Goal: Transaction & Acquisition: Purchase product/service

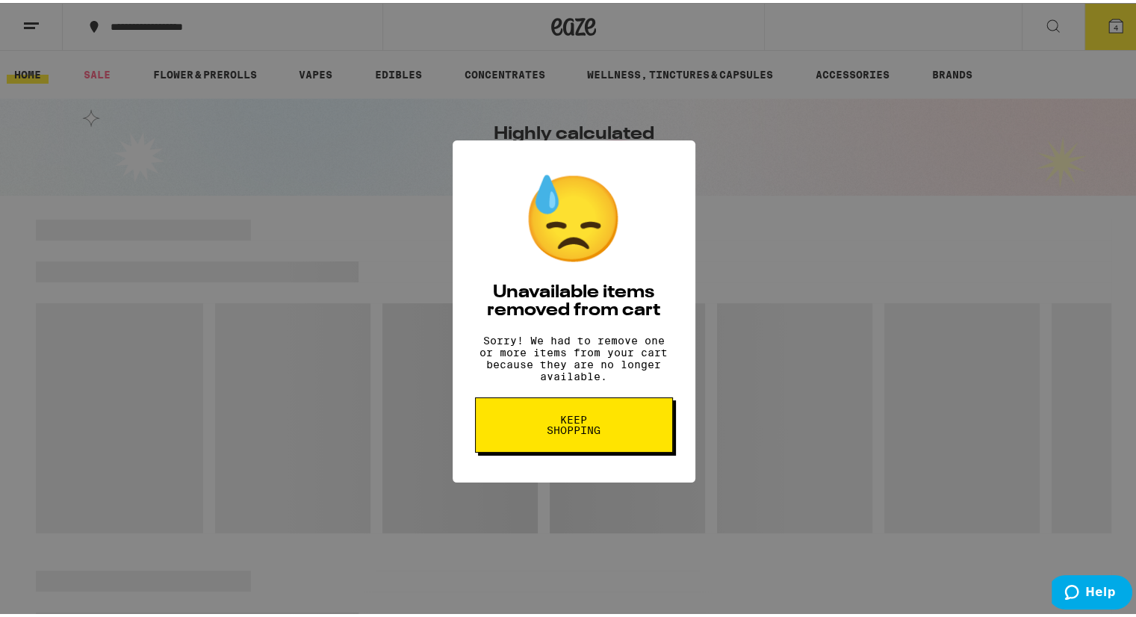
click at [581, 432] on span "Keep Shopping" at bounding box center [574, 422] width 77 height 21
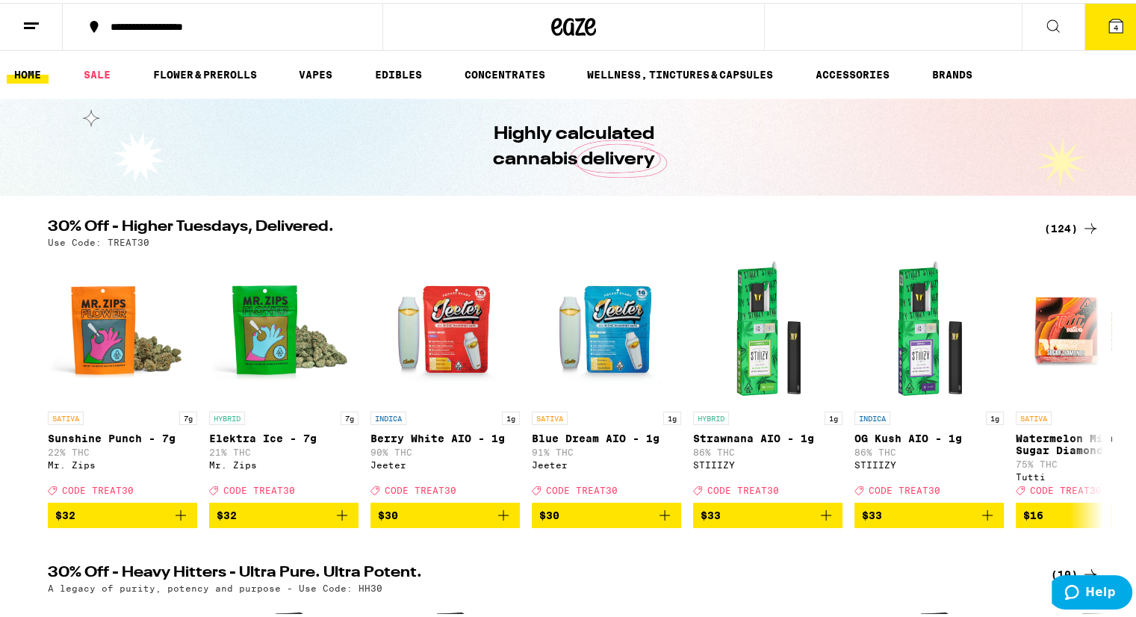
click at [1114, 20] on span "4" at bounding box center [1116, 24] width 4 height 9
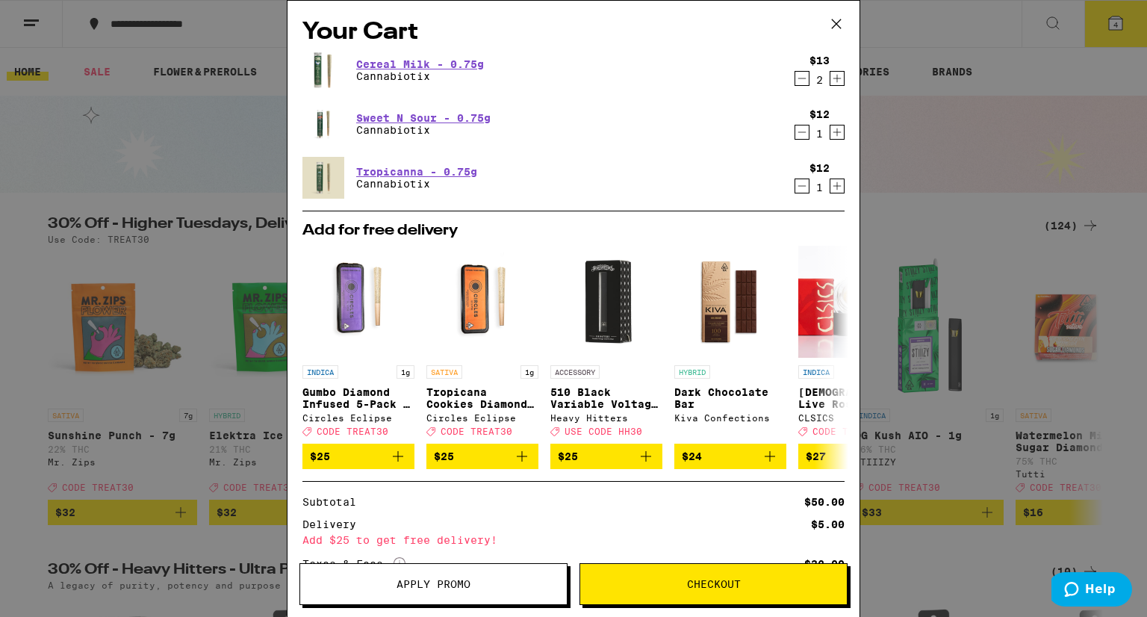
click at [842, 22] on icon at bounding box center [836, 24] width 22 height 22
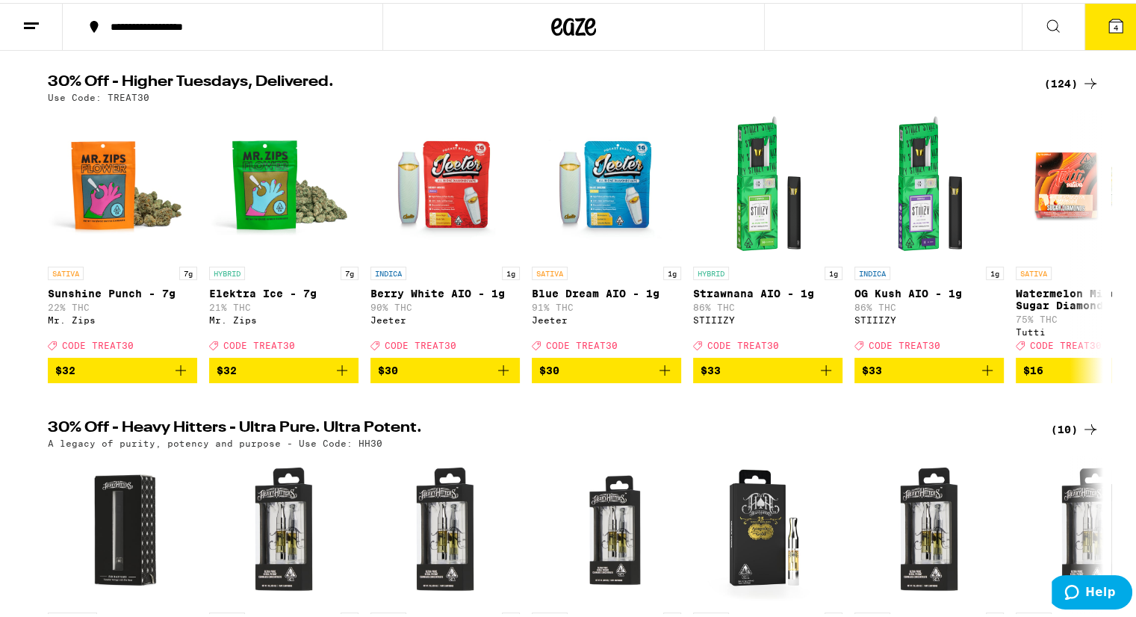
scroll to position [146, 0]
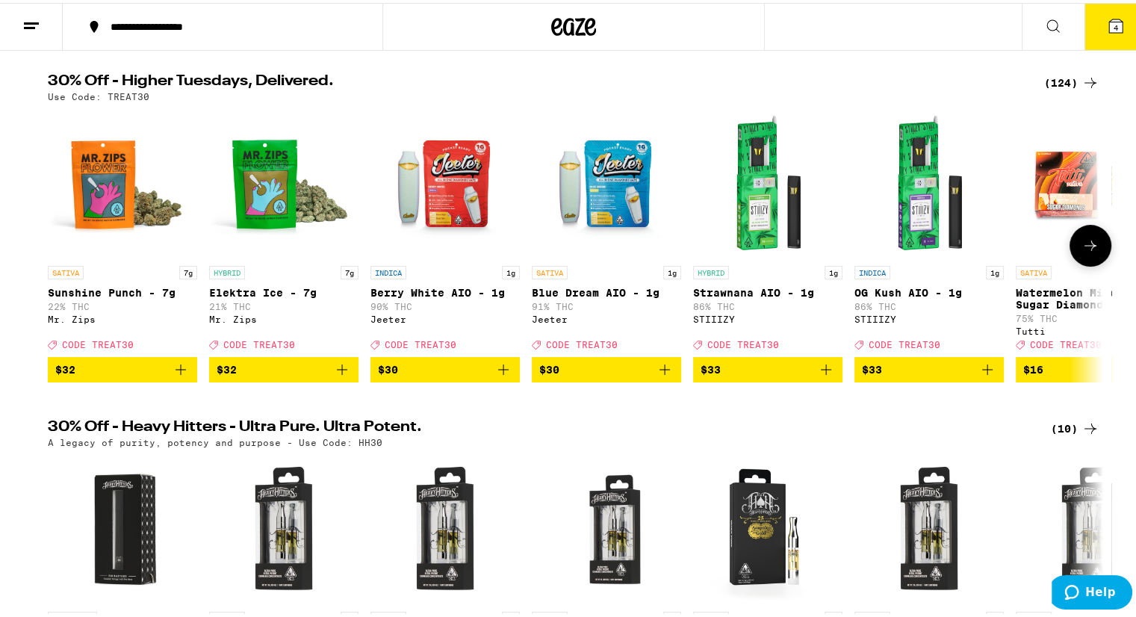
click at [1086, 237] on button at bounding box center [1091, 243] width 42 height 42
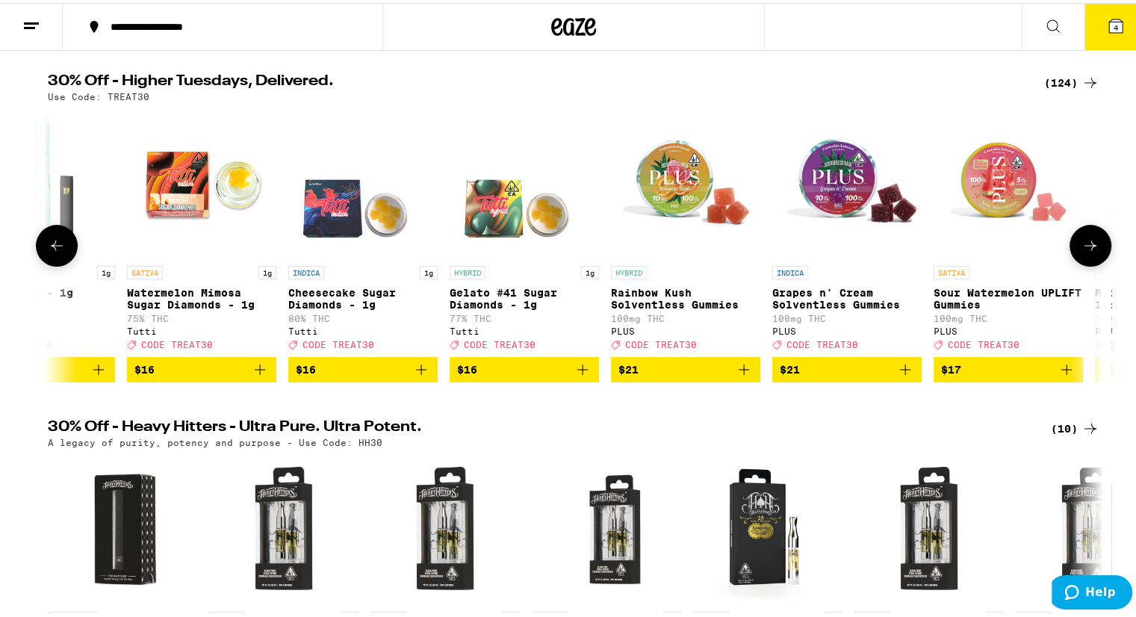
click at [1086, 237] on button at bounding box center [1091, 243] width 42 height 42
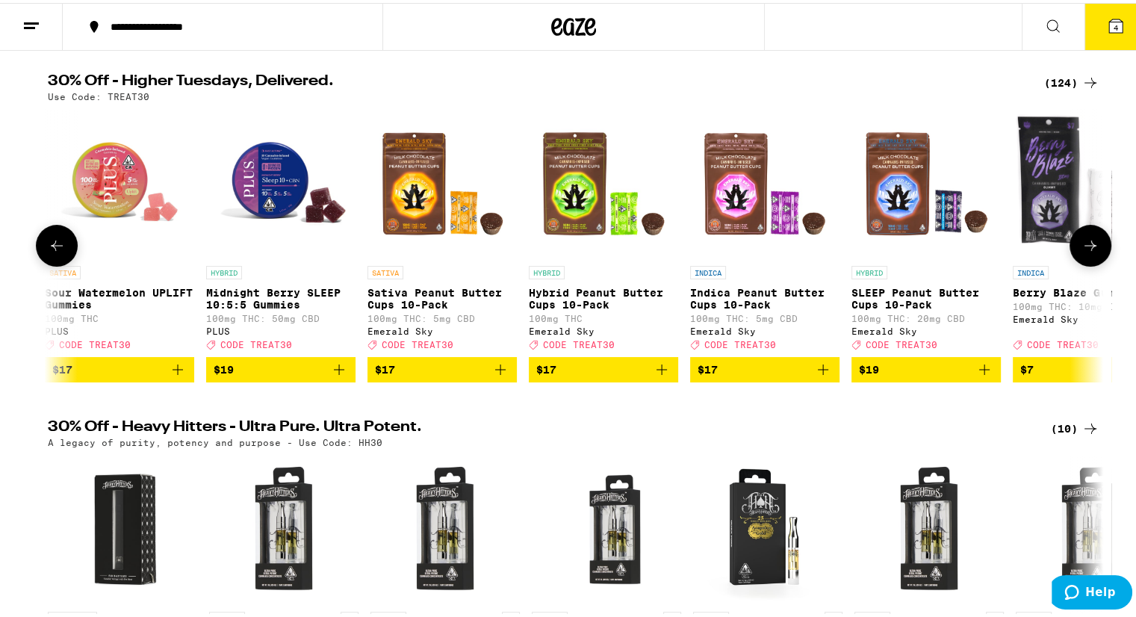
click at [1086, 237] on button at bounding box center [1091, 243] width 42 height 42
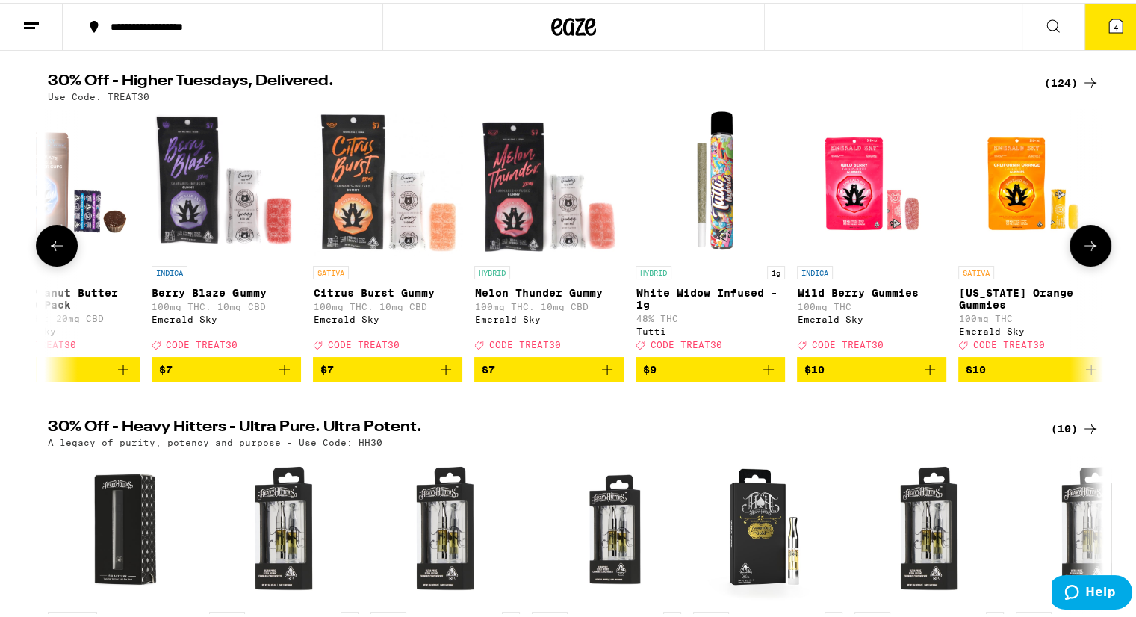
scroll to position [0, 2667]
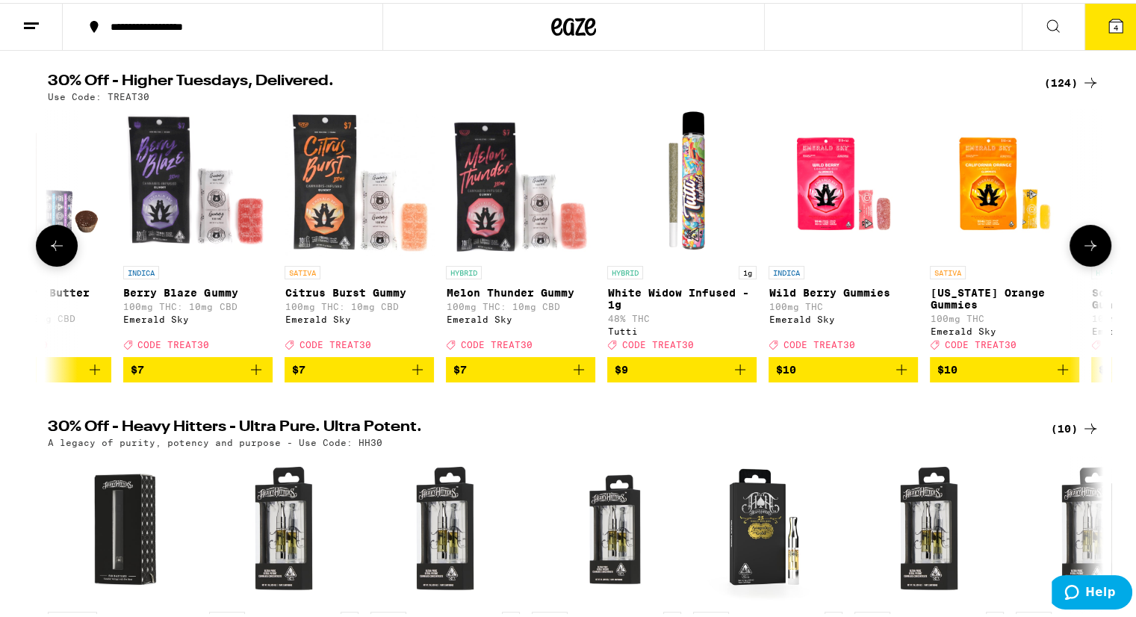
click at [1086, 237] on button at bounding box center [1091, 243] width 42 height 42
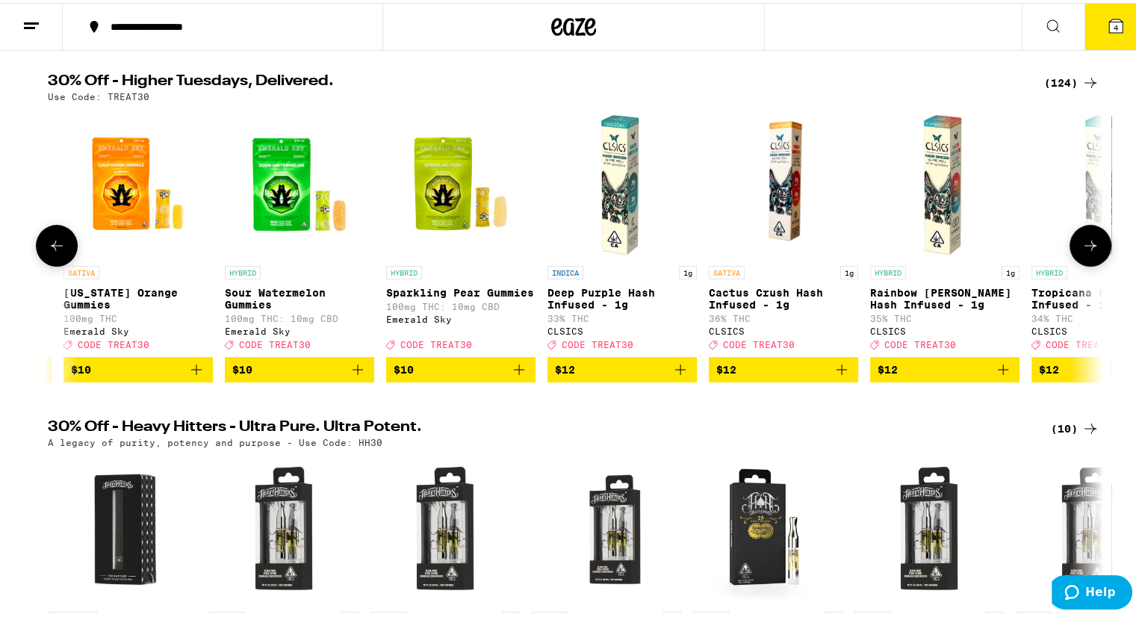
scroll to position [0, 3556]
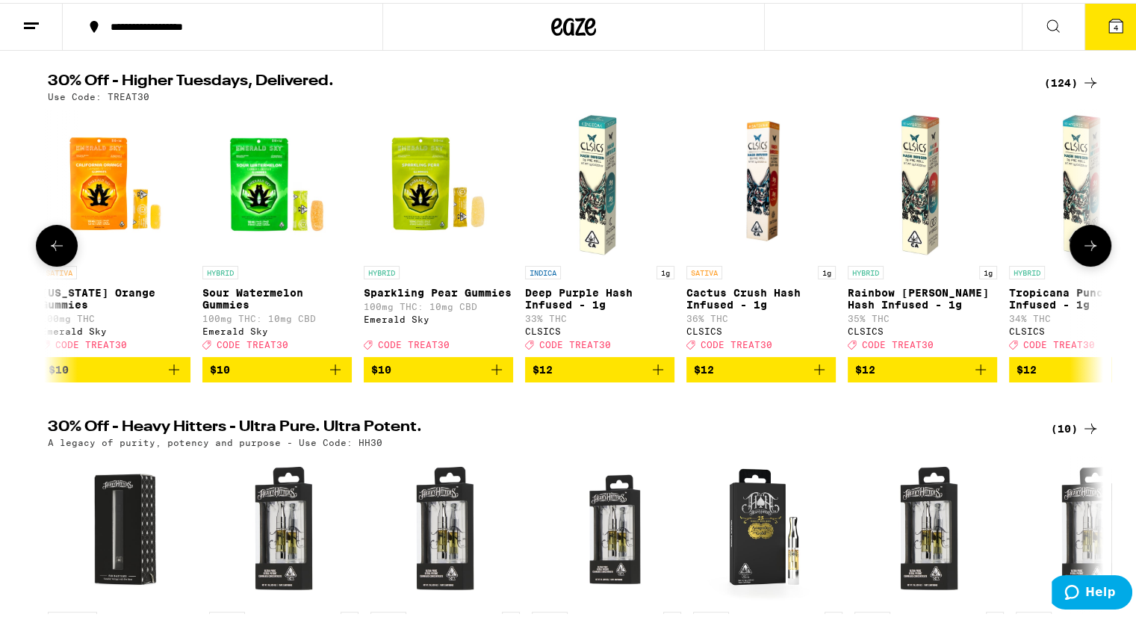
click at [1086, 237] on button at bounding box center [1091, 243] width 42 height 42
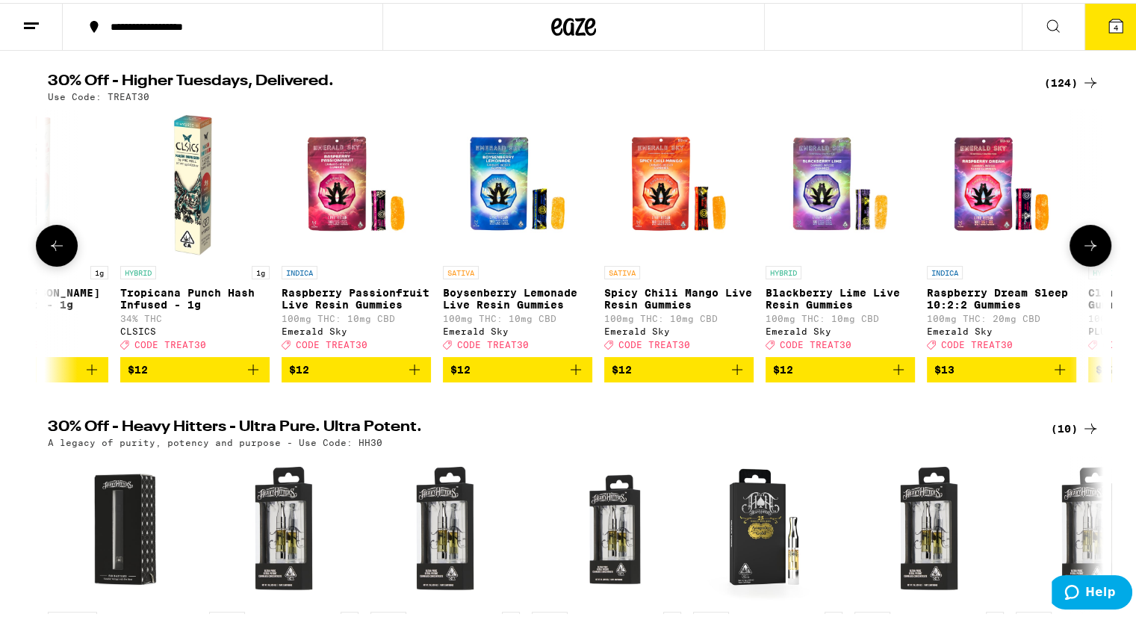
scroll to position [0, 4446]
click at [1086, 237] on button at bounding box center [1091, 243] width 42 height 42
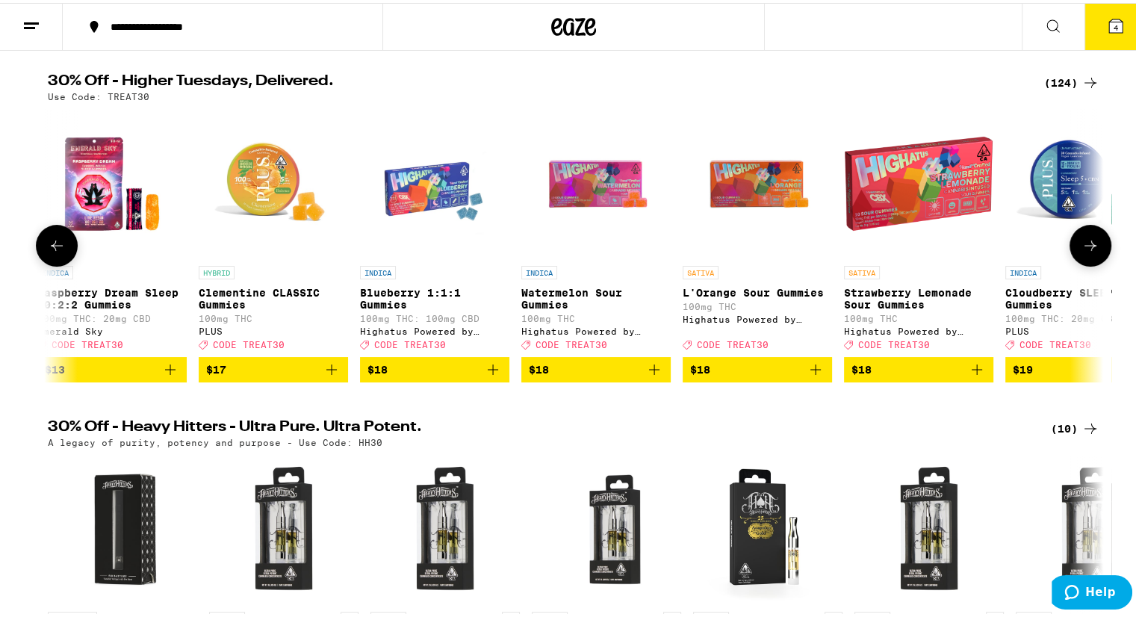
click at [1086, 237] on button at bounding box center [1091, 243] width 42 height 42
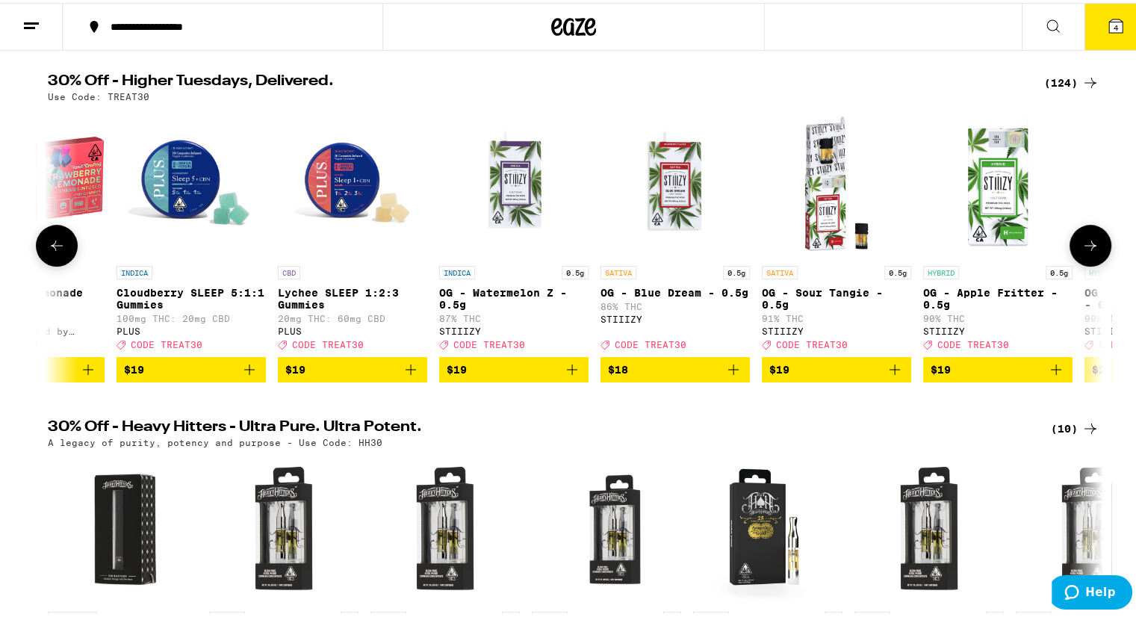
click at [1086, 237] on button at bounding box center [1091, 243] width 42 height 42
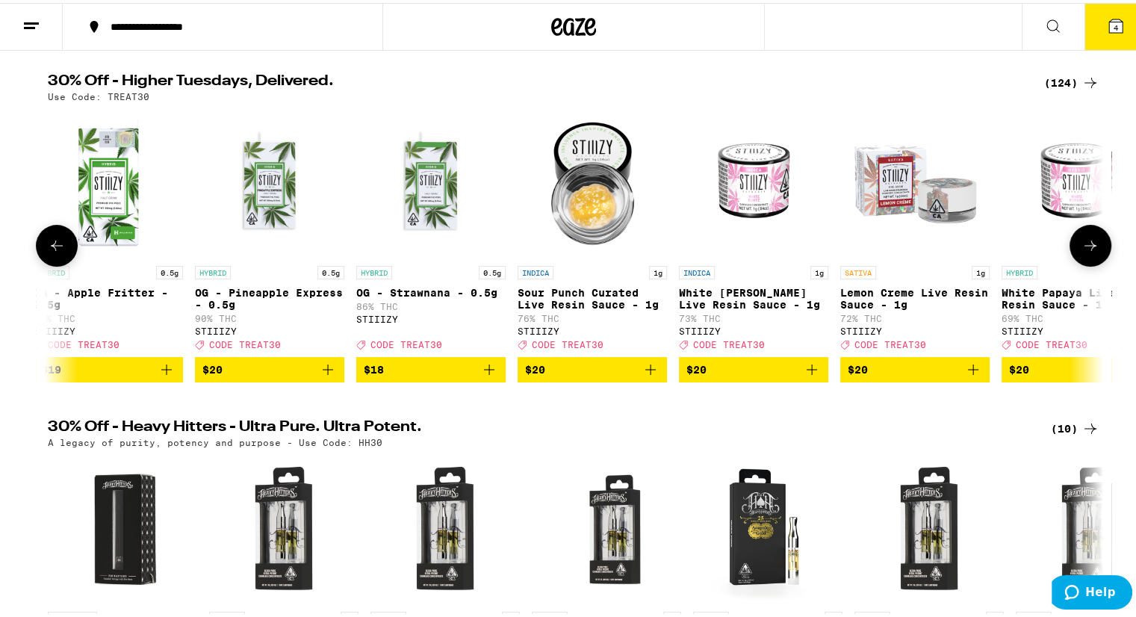
click at [1086, 237] on button at bounding box center [1091, 243] width 42 height 42
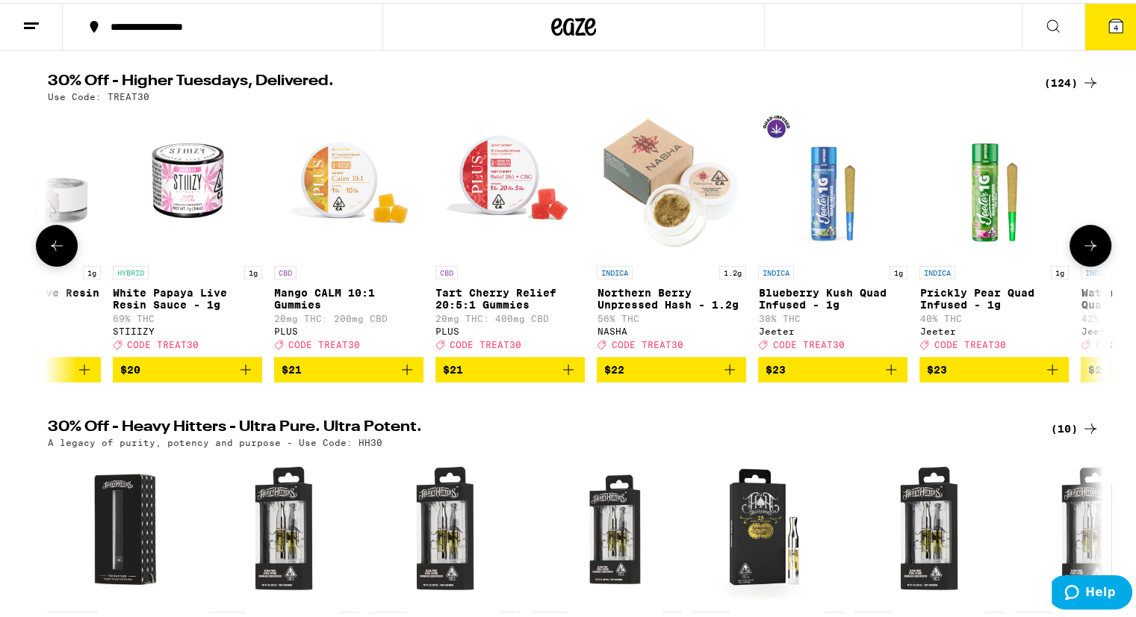
click at [1086, 237] on button at bounding box center [1091, 243] width 42 height 42
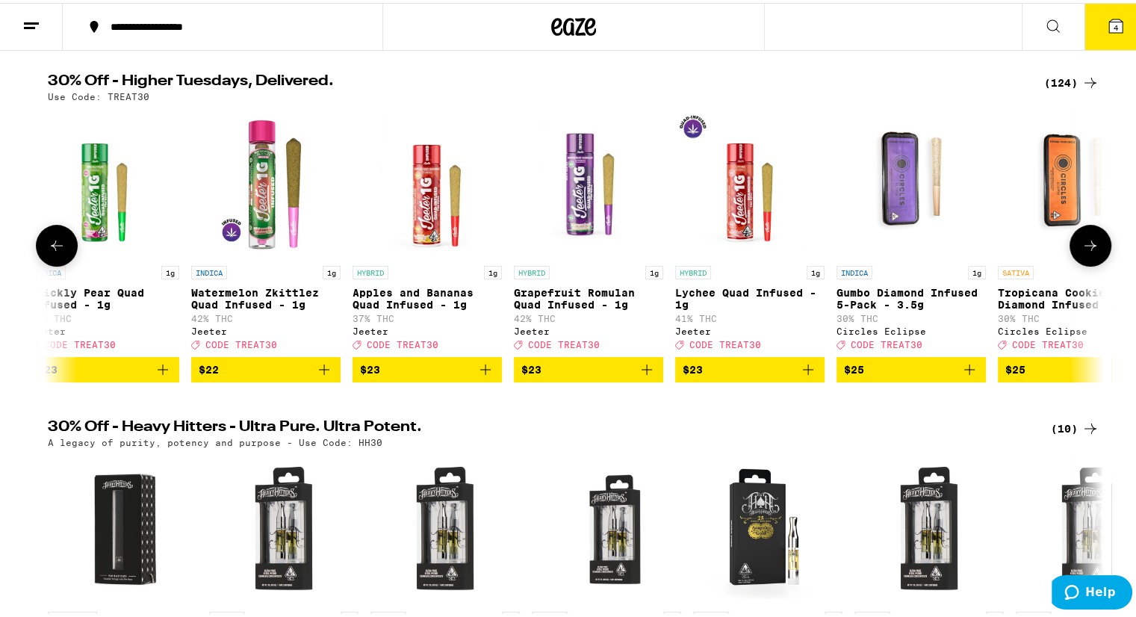
click at [1086, 237] on button at bounding box center [1091, 243] width 42 height 42
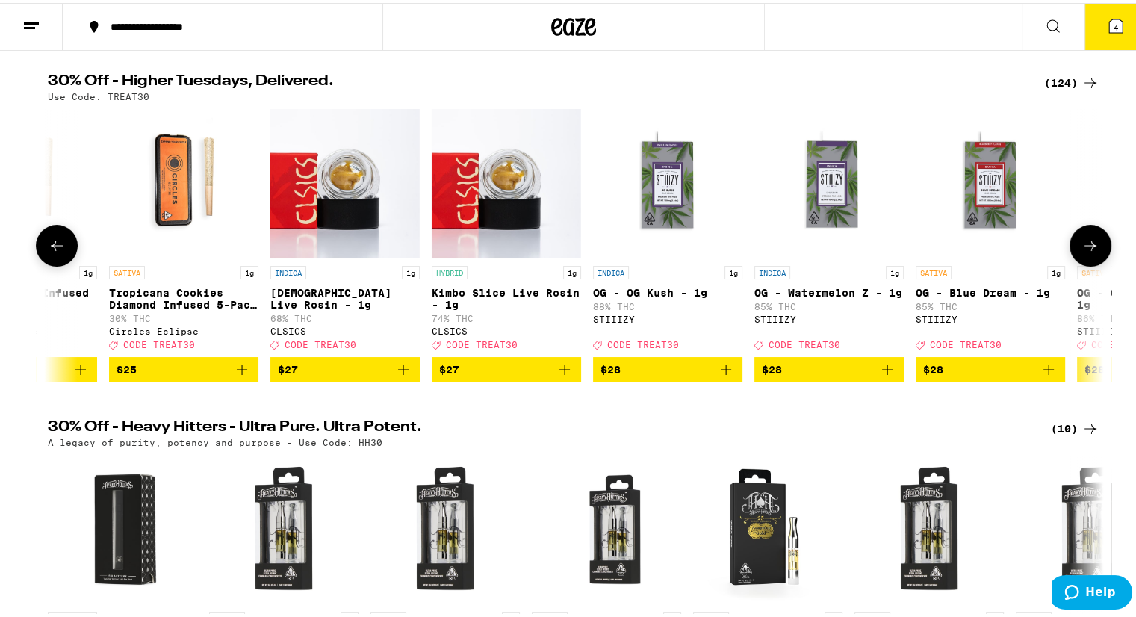
click at [1086, 237] on button at bounding box center [1091, 243] width 42 height 42
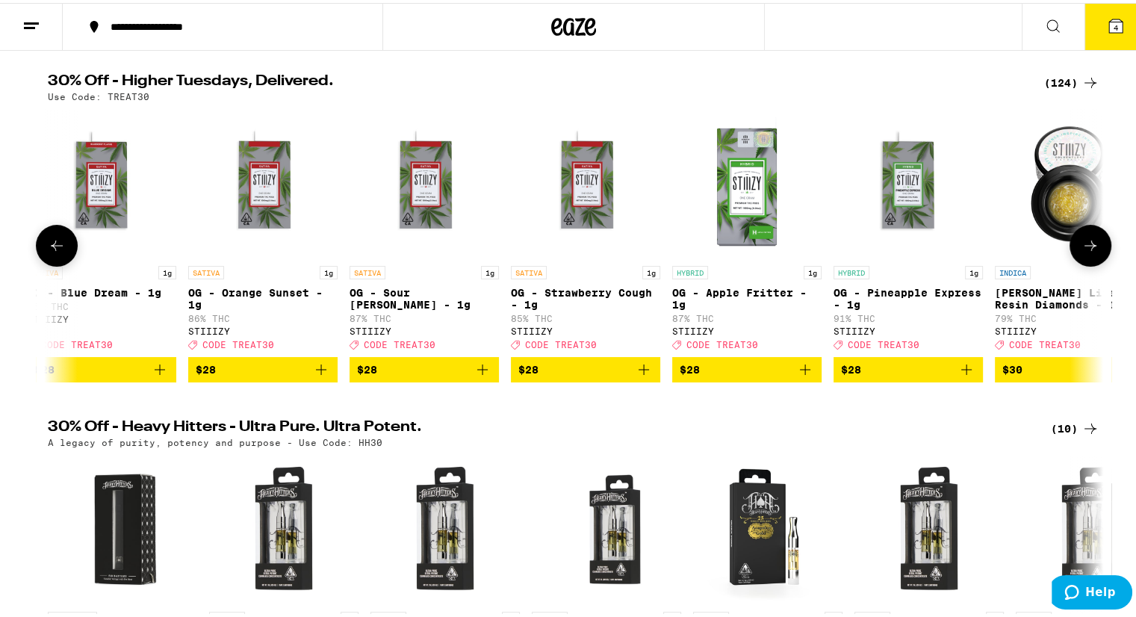
click at [1086, 237] on button at bounding box center [1091, 243] width 42 height 42
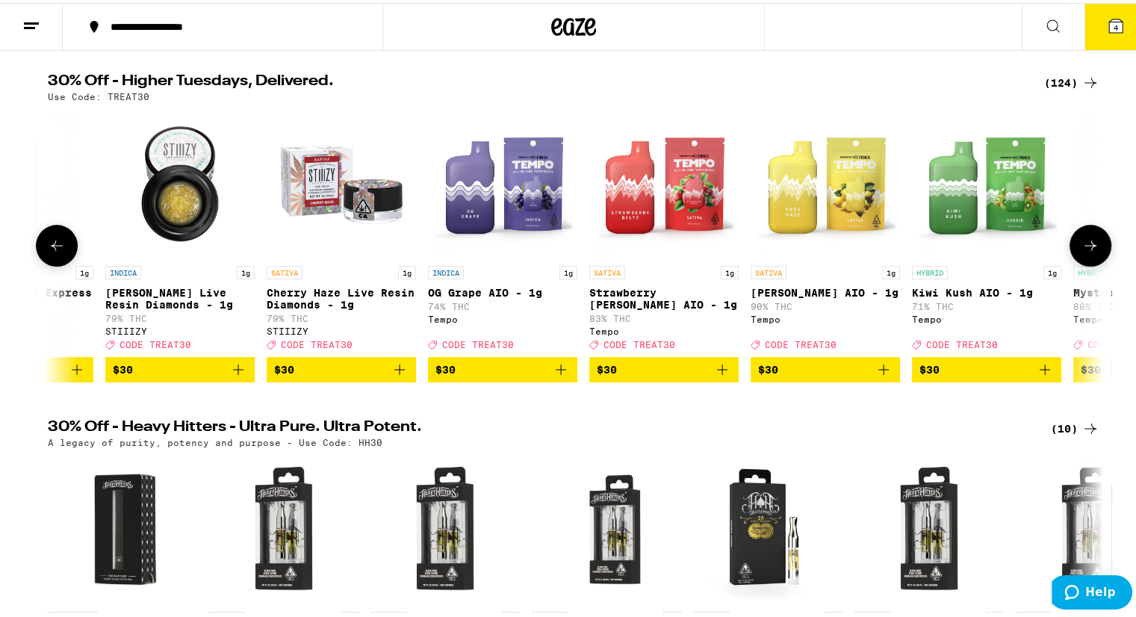
click at [1086, 237] on button at bounding box center [1091, 243] width 42 height 42
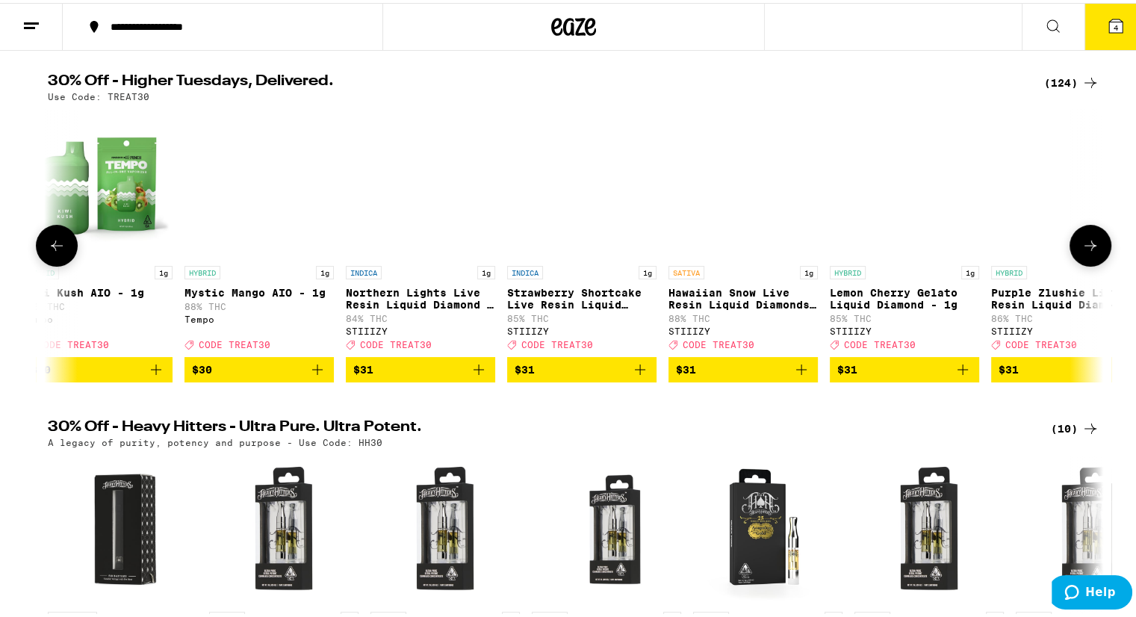
click at [1086, 237] on button at bounding box center [1091, 243] width 42 height 42
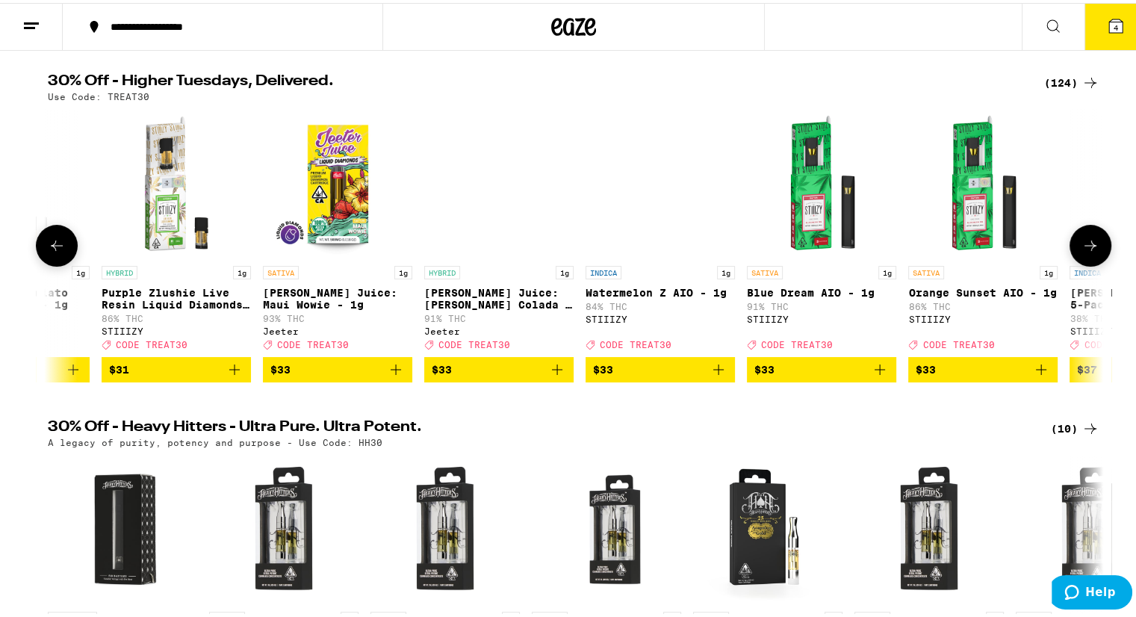
click at [1086, 237] on button at bounding box center [1091, 243] width 42 height 42
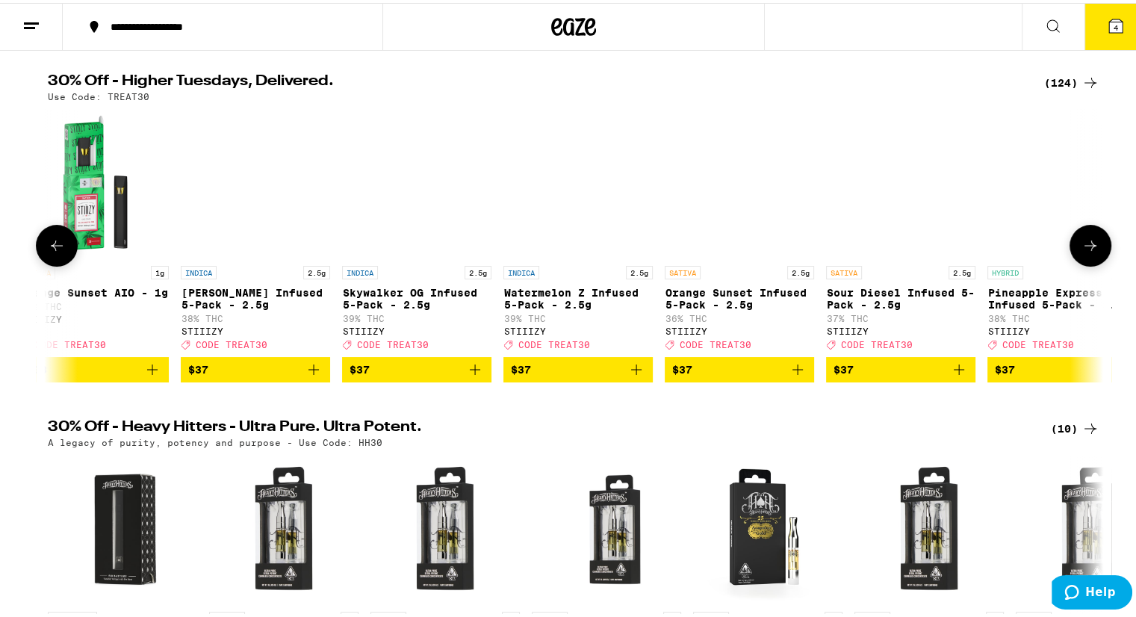
click at [1086, 237] on button at bounding box center [1091, 243] width 42 height 42
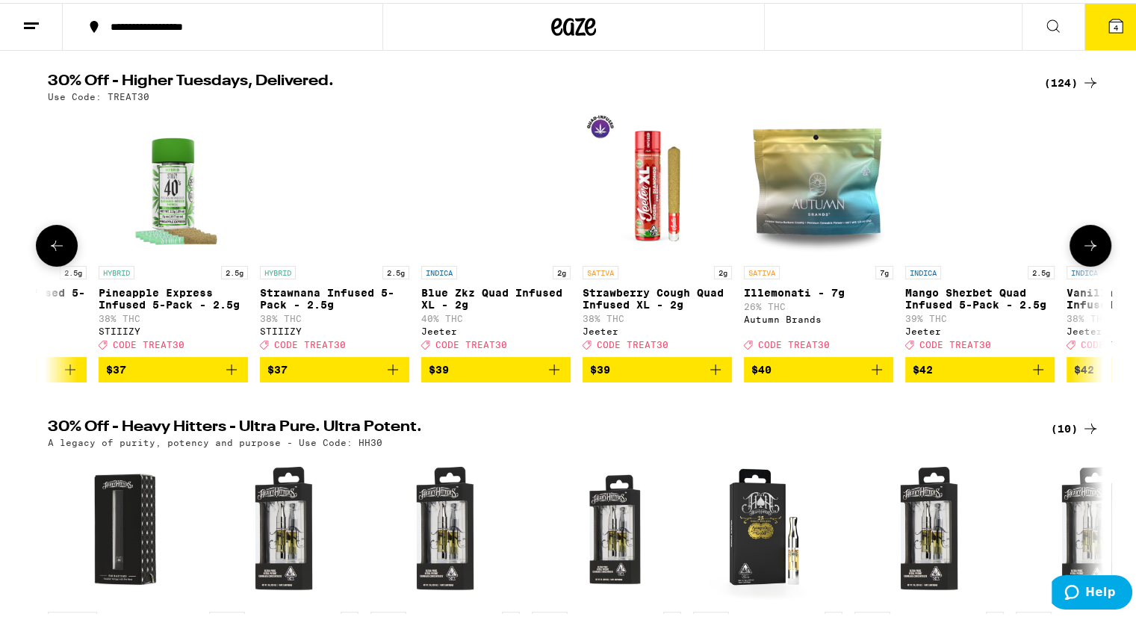
click at [1086, 237] on button at bounding box center [1091, 243] width 42 height 42
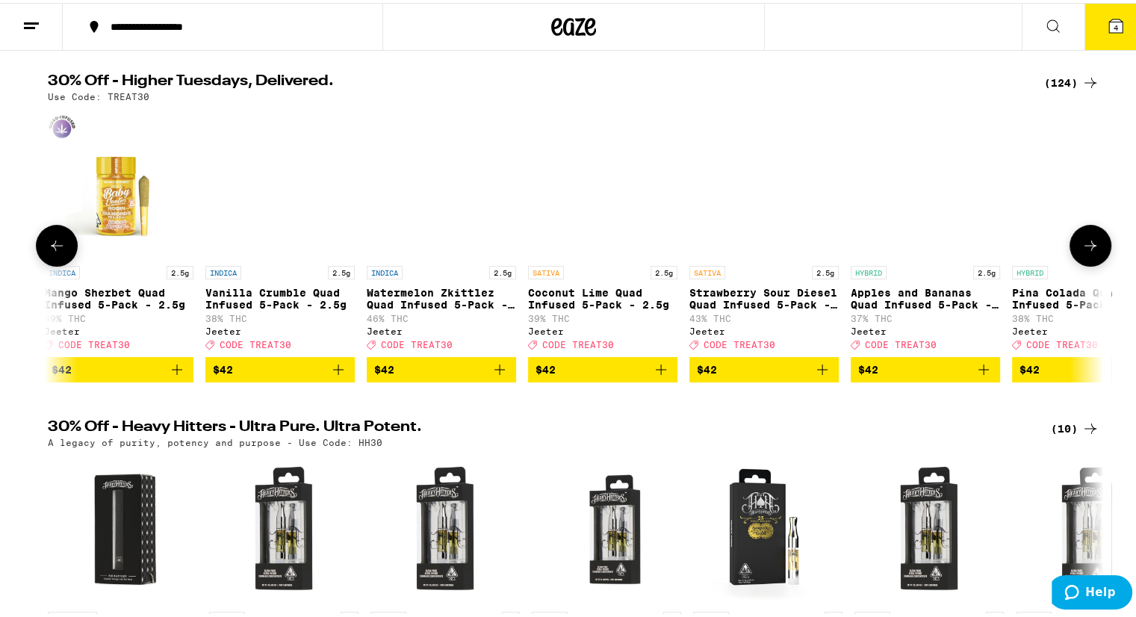
scroll to position [0, 16005]
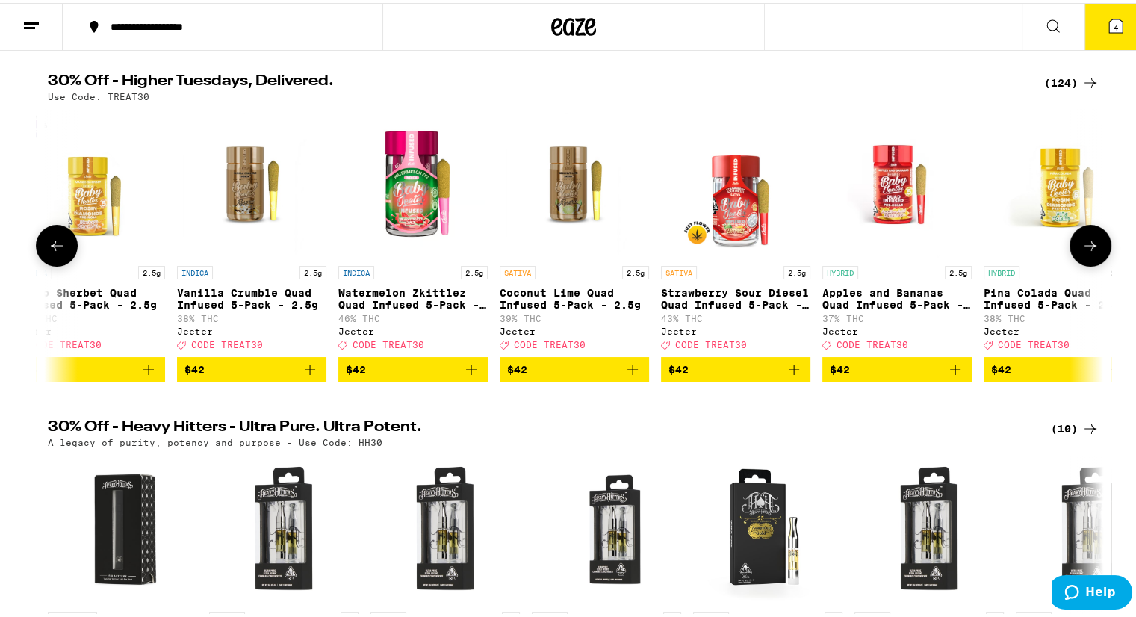
click at [1086, 237] on button at bounding box center [1091, 243] width 42 height 42
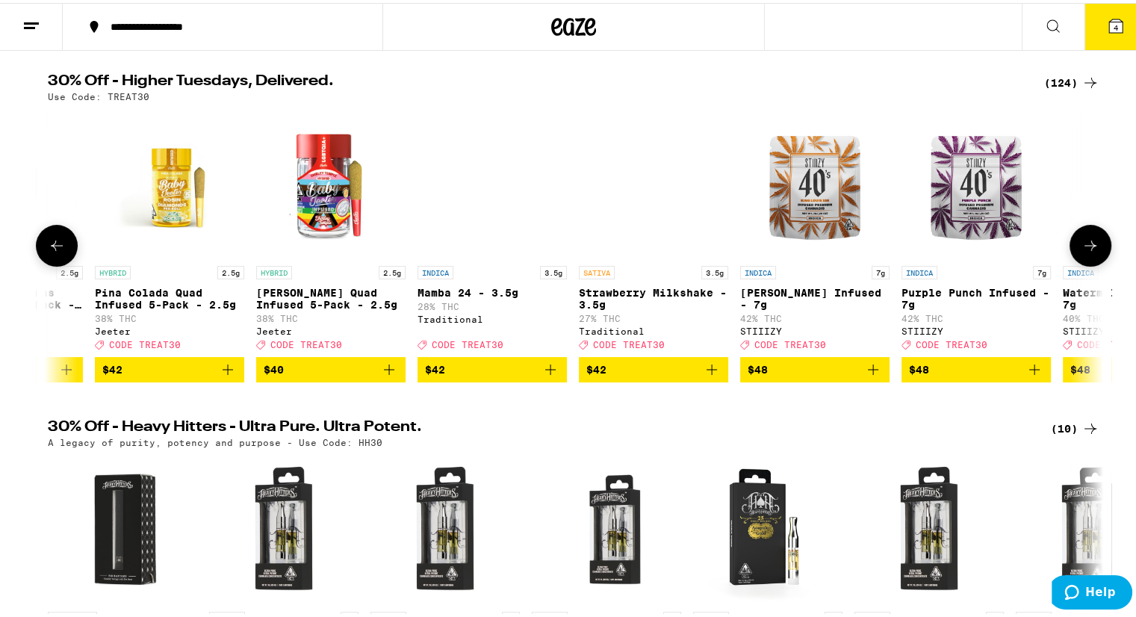
click at [1086, 237] on button at bounding box center [1091, 243] width 42 height 42
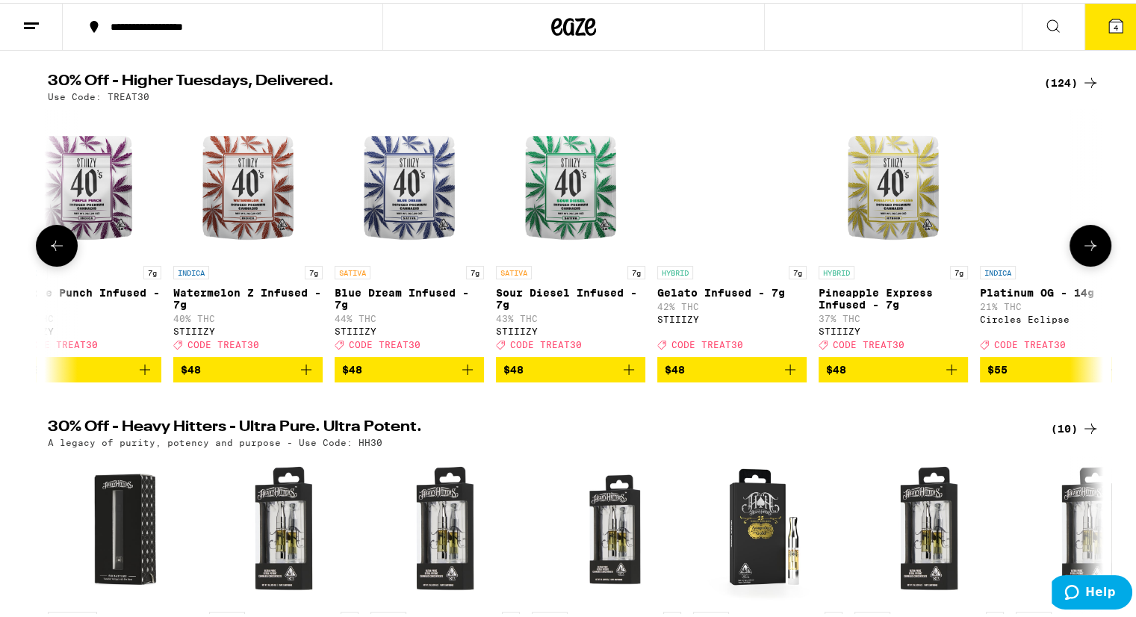
click at [1086, 237] on button at bounding box center [1091, 243] width 42 height 42
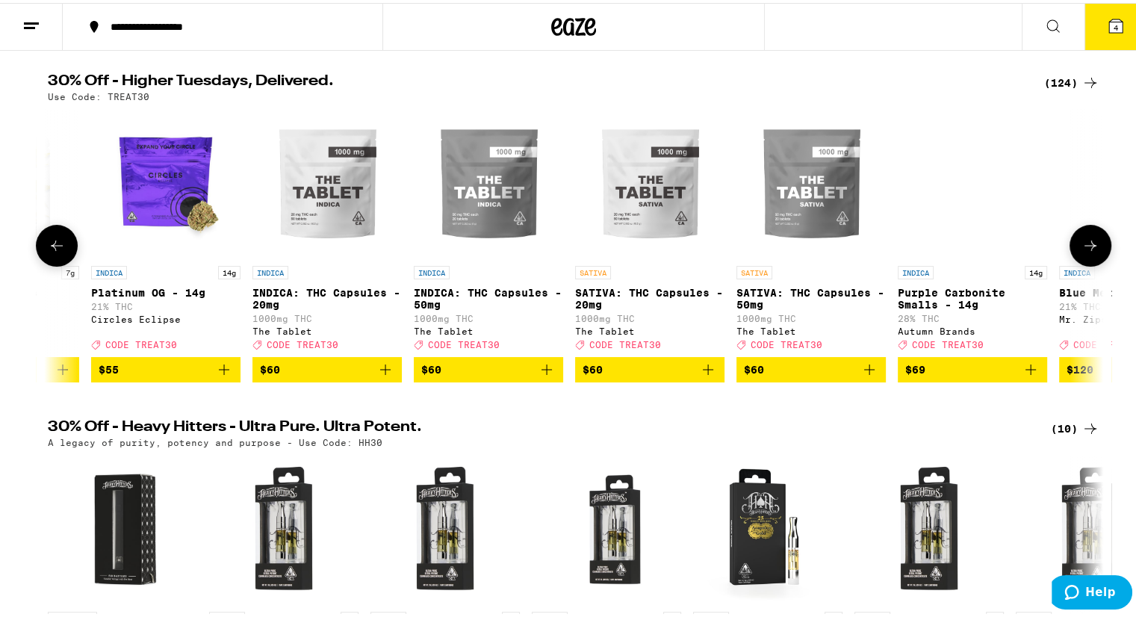
click at [1086, 237] on button at bounding box center [1091, 243] width 42 height 42
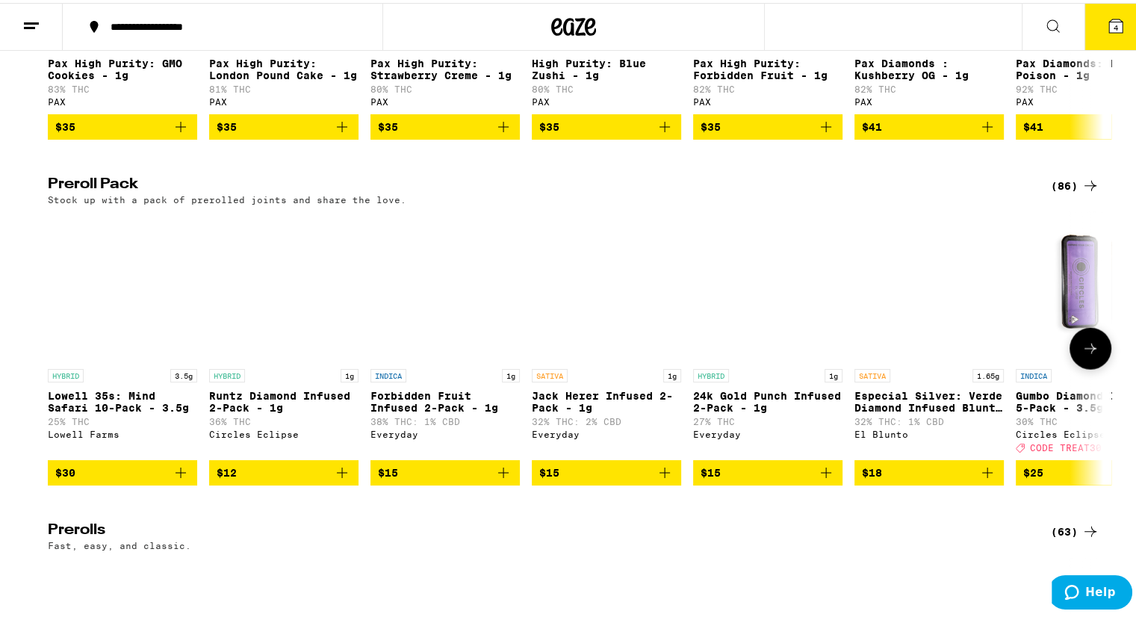
scroll to position [3677, 0]
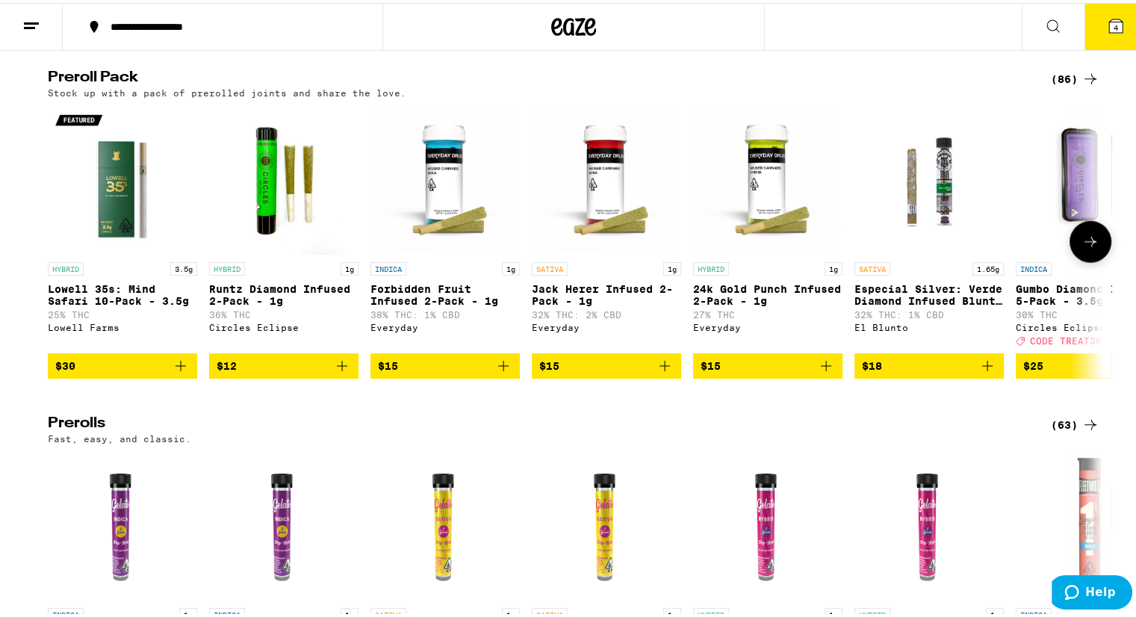
click at [1100, 260] on button at bounding box center [1091, 239] width 42 height 42
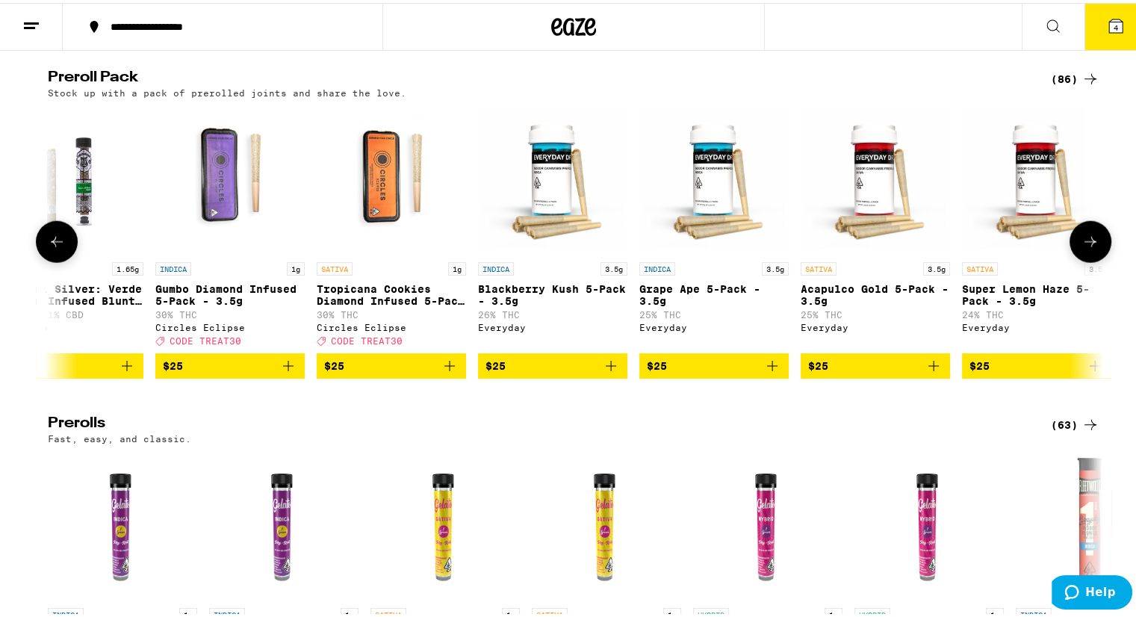
scroll to position [0, 889]
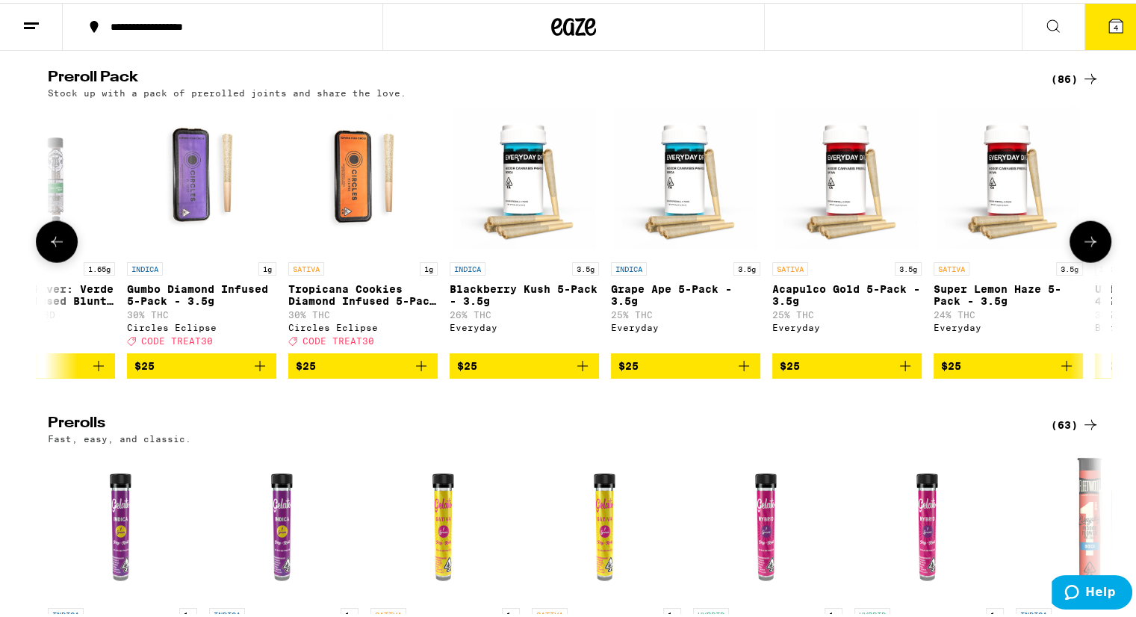
click at [1100, 260] on button at bounding box center [1091, 239] width 42 height 42
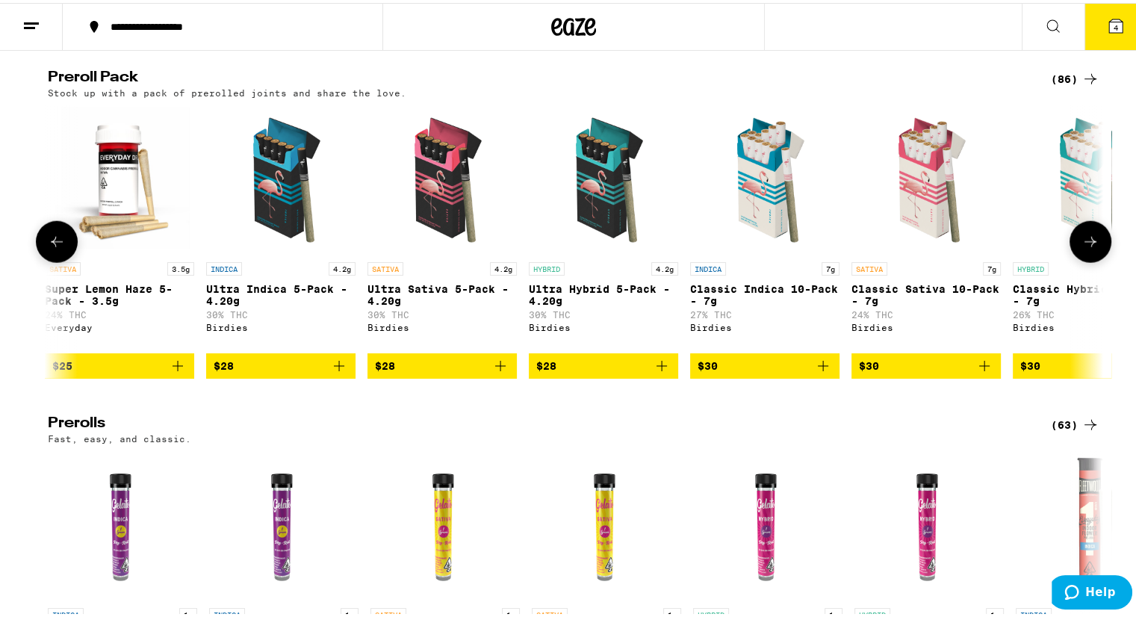
click at [1100, 260] on button at bounding box center [1091, 239] width 42 height 42
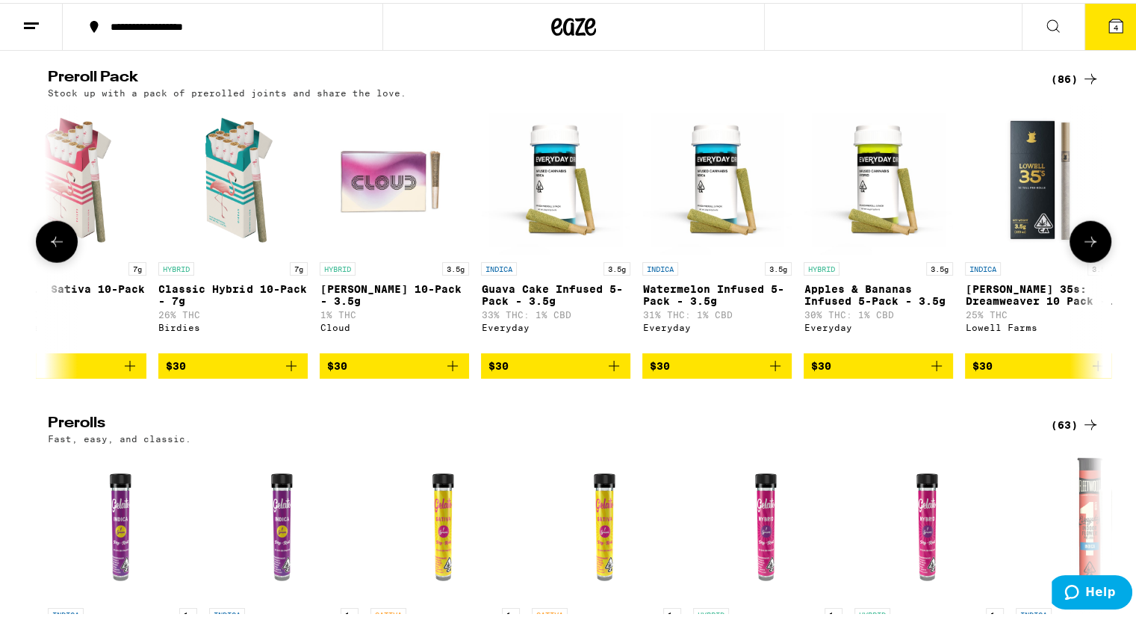
scroll to position [0, 2667]
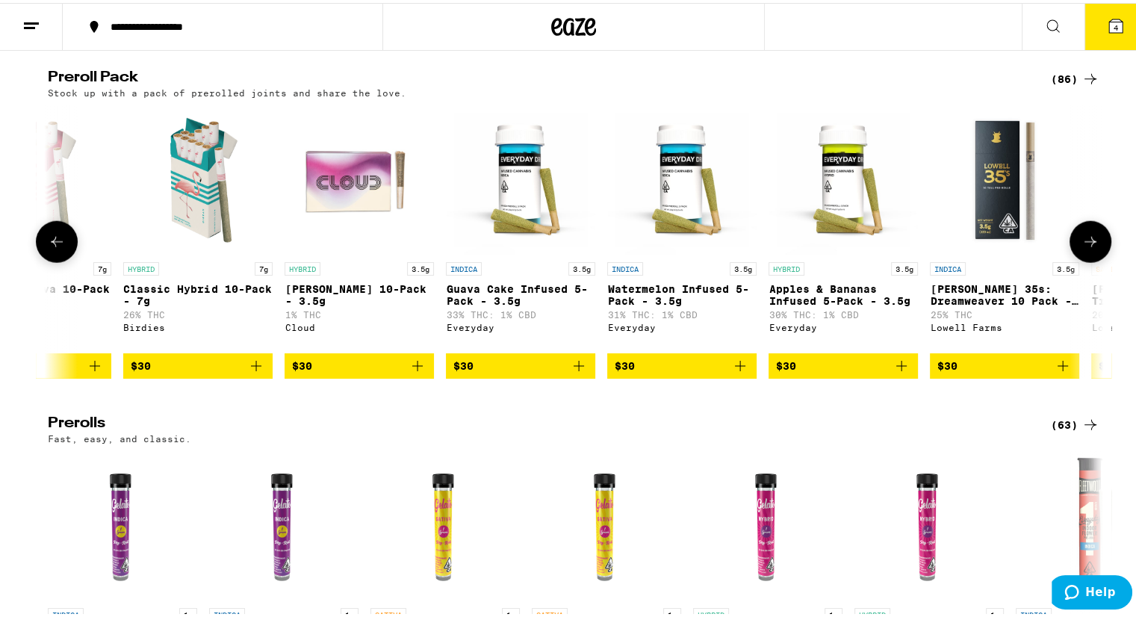
click at [1100, 260] on button at bounding box center [1091, 239] width 42 height 42
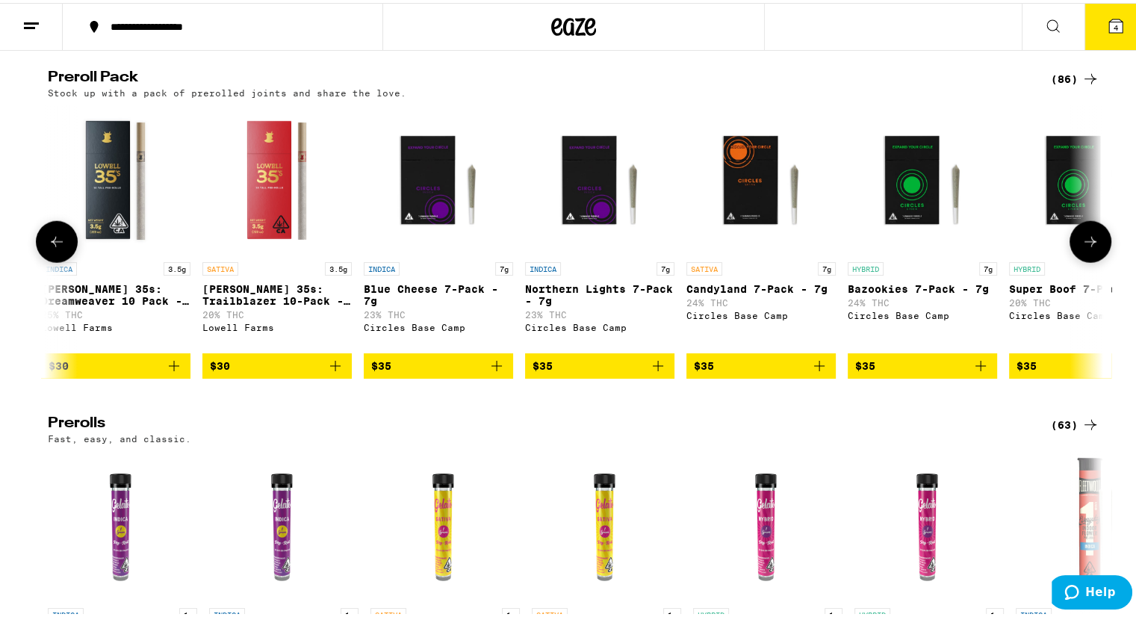
click at [1100, 260] on button at bounding box center [1091, 239] width 42 height 42
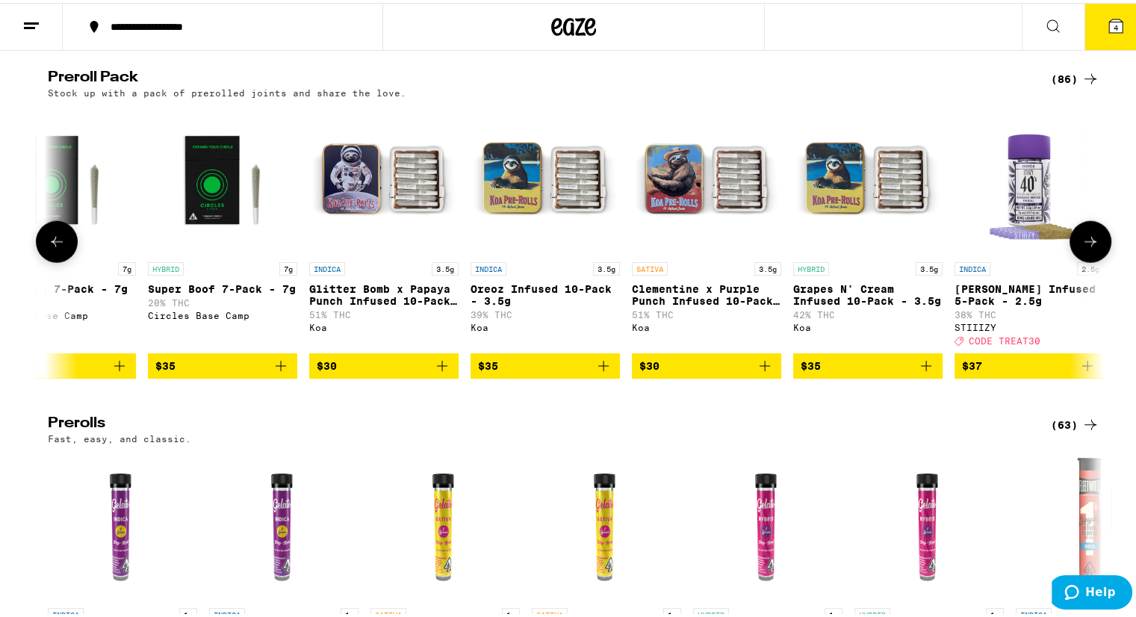
scroll to position [0, 4446]
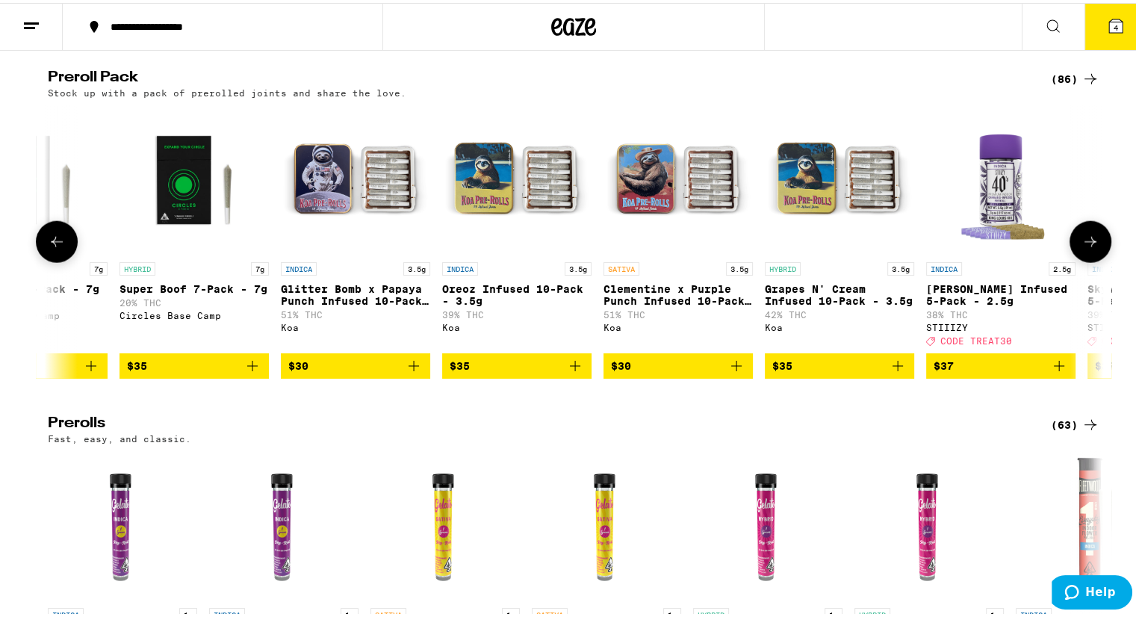
click at [1100, 260] on button at bounding box center [1091, 239] width 42 height 42
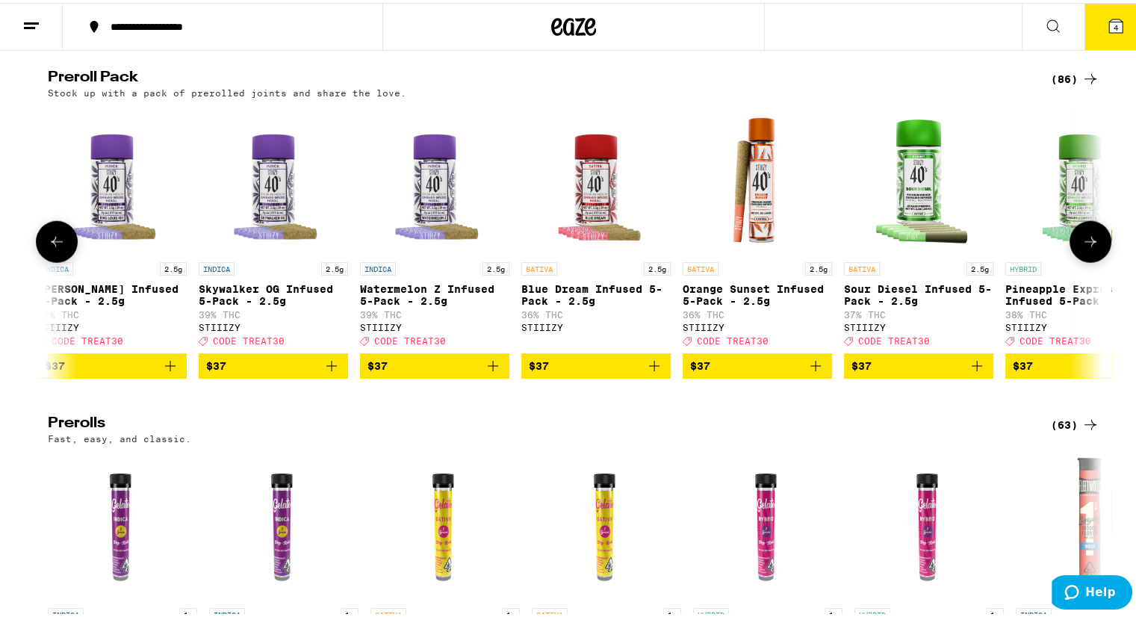
click at [1100, 260] on button at bounding box center [1091, 239] width 42 height 42
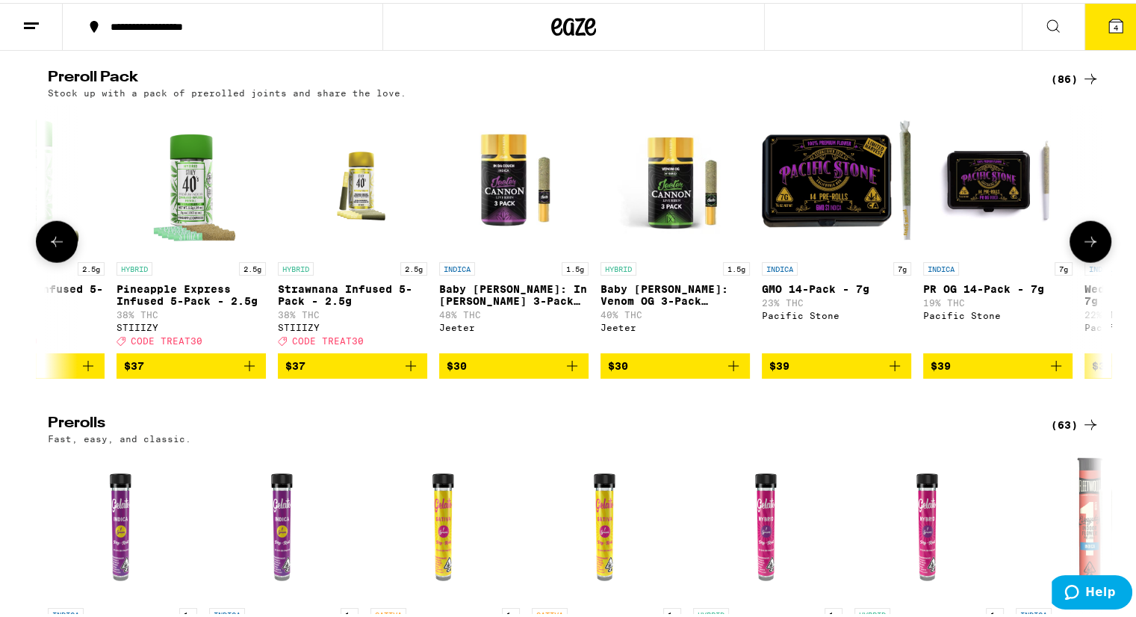
click at [1100, 260] on button at bounding box center [1091, 239] width 42 height 42
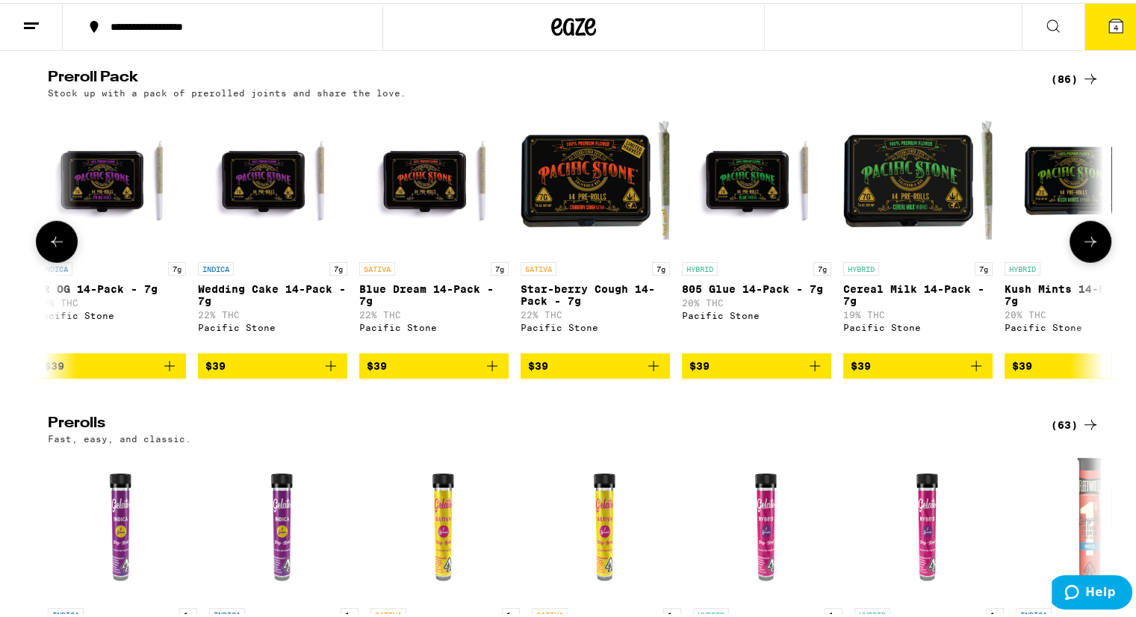
scroll to position [0, 7113]
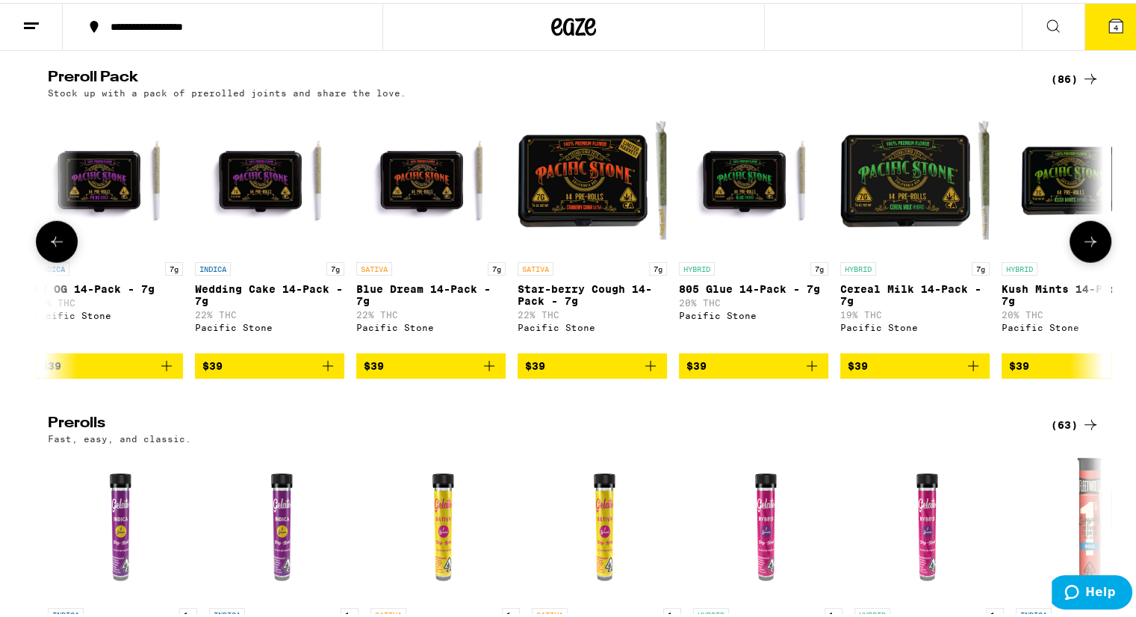
click at [1100, 260] on button at bounding box center [1091, 239] width 42 height 42
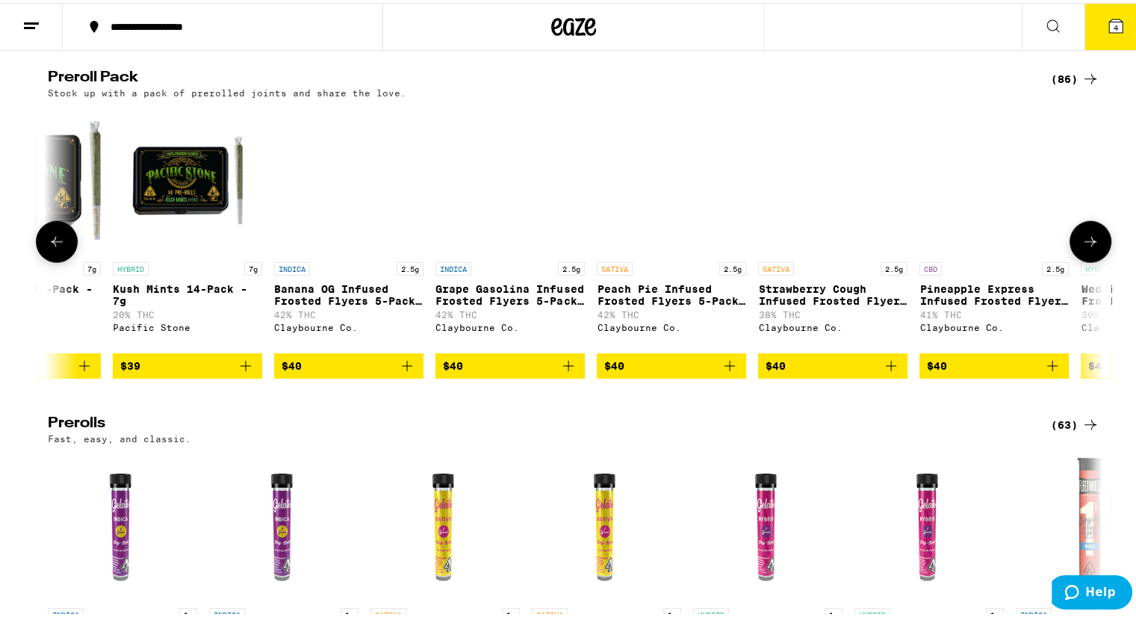
click at [1100, 260] on button at bounding box center [1091, 239] width 42 height 42
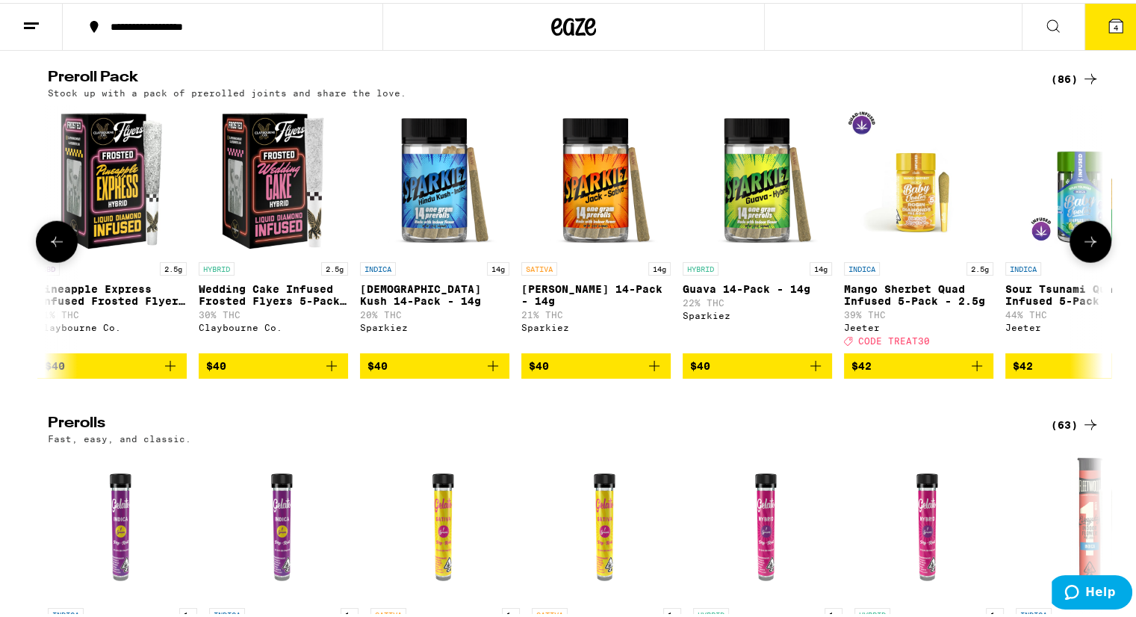
scroll to position [0, 8892]
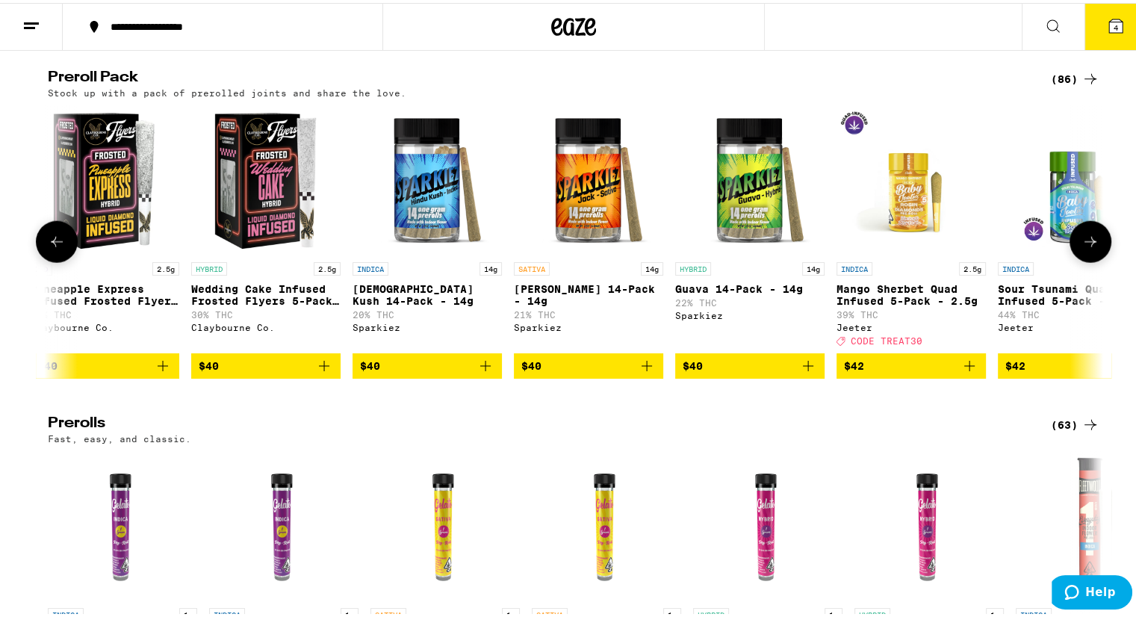
click at [1100, 260] on button at bounding box center [1091, 239] width 42 height 42
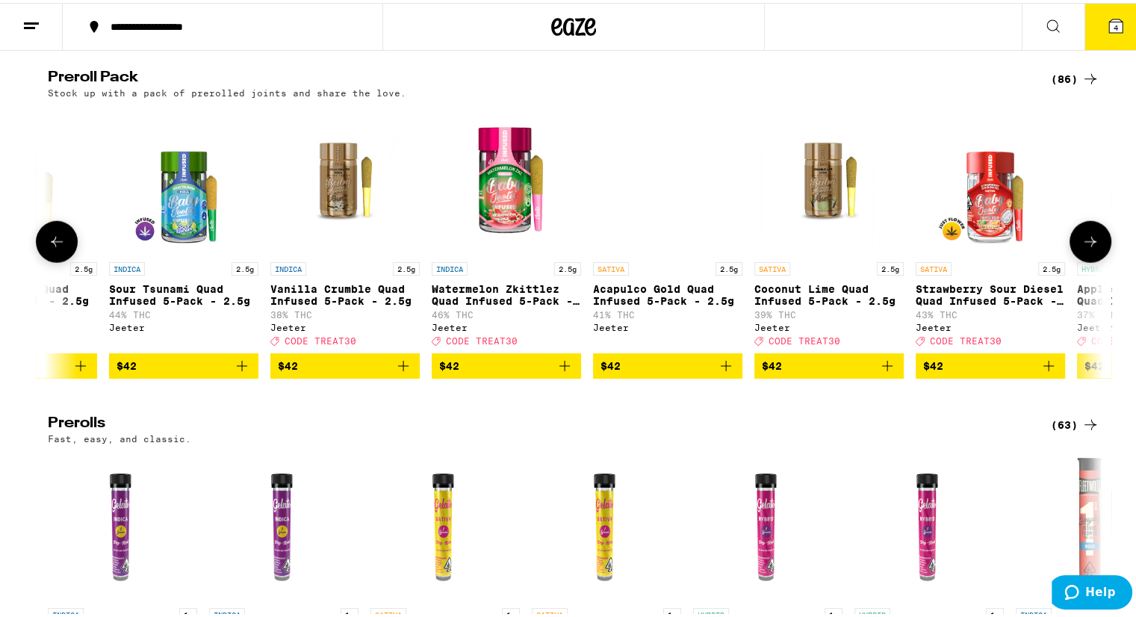
click at [1100, 260] on button at bounding box center [1091, 239] width 42 height 42
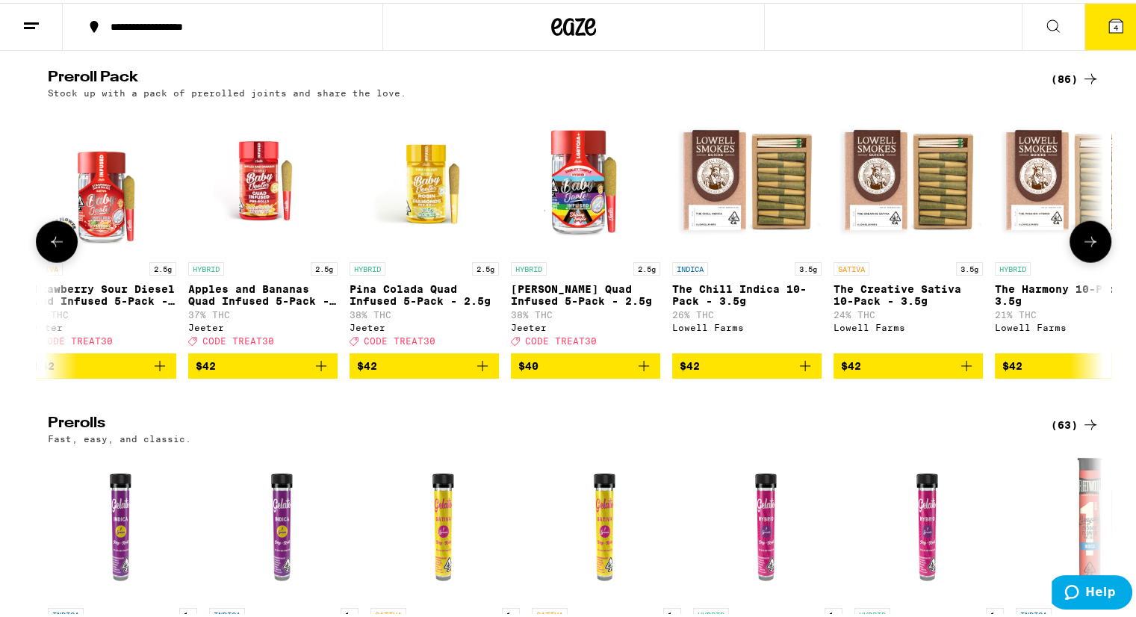
click at [1100, 260] on button at bounding box center [1091, 239] width 42 height 42
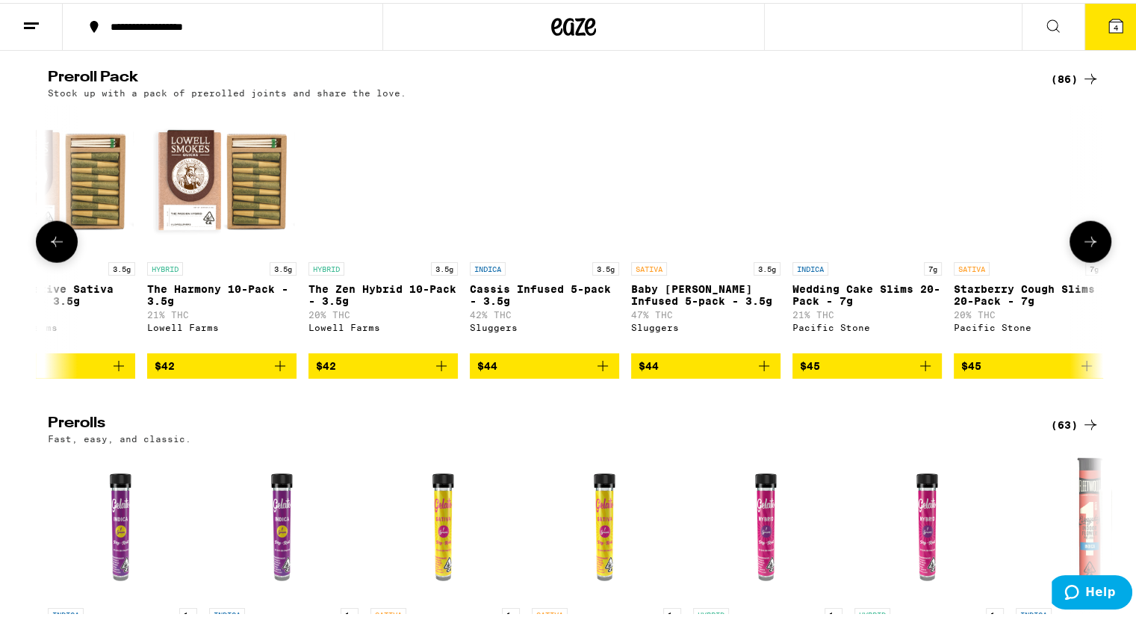
scroll to position [0, 11559]
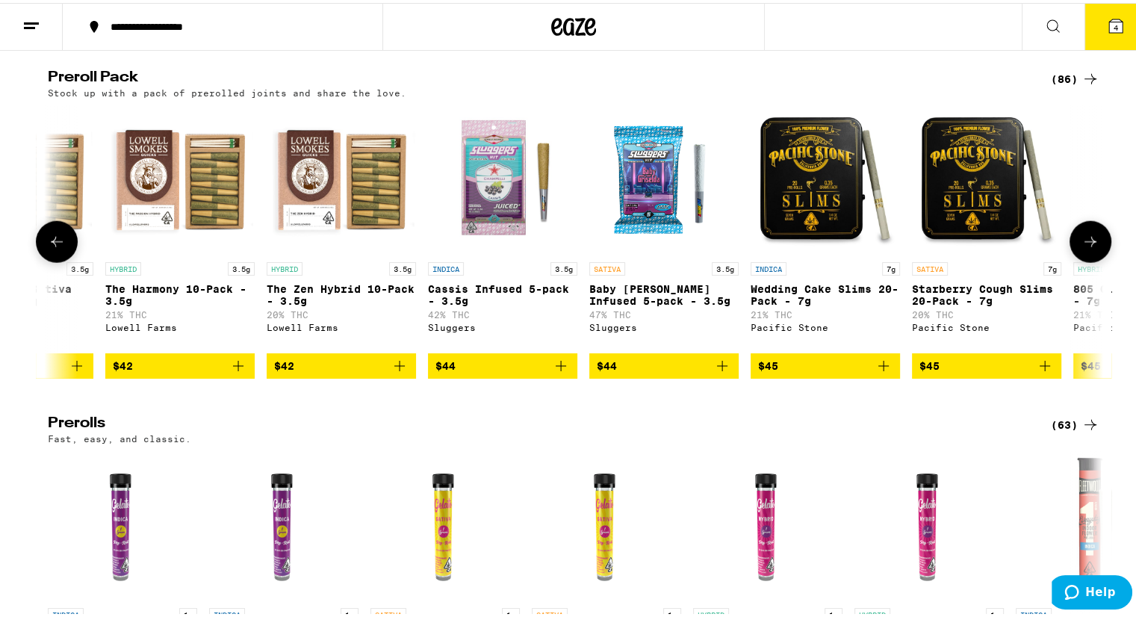
click at [1100, 260] on button at bounding box center [1091, 239] width 42 height 42
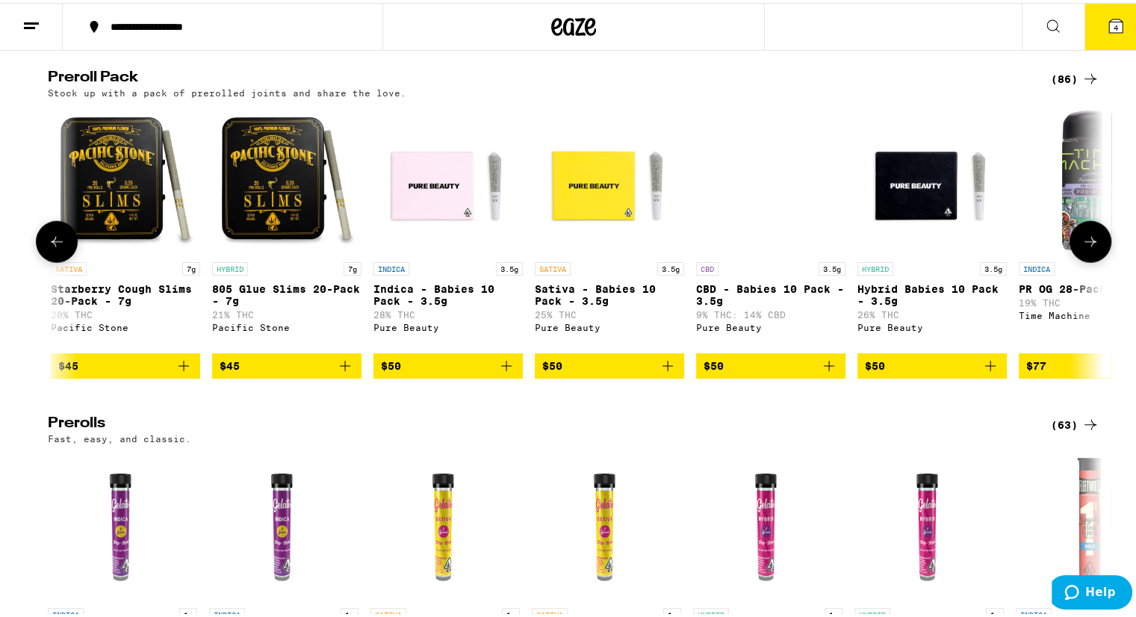
scroll to position [0, 12448]
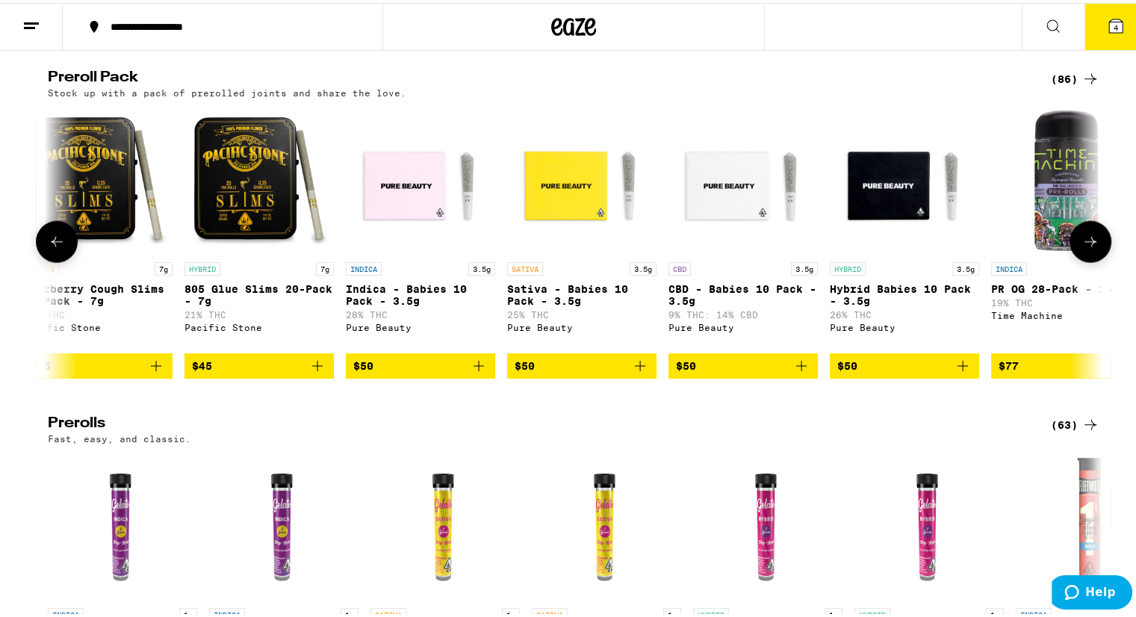
click at [1100, 260] on button at bounding box center [1091, 239] width 42 height 42
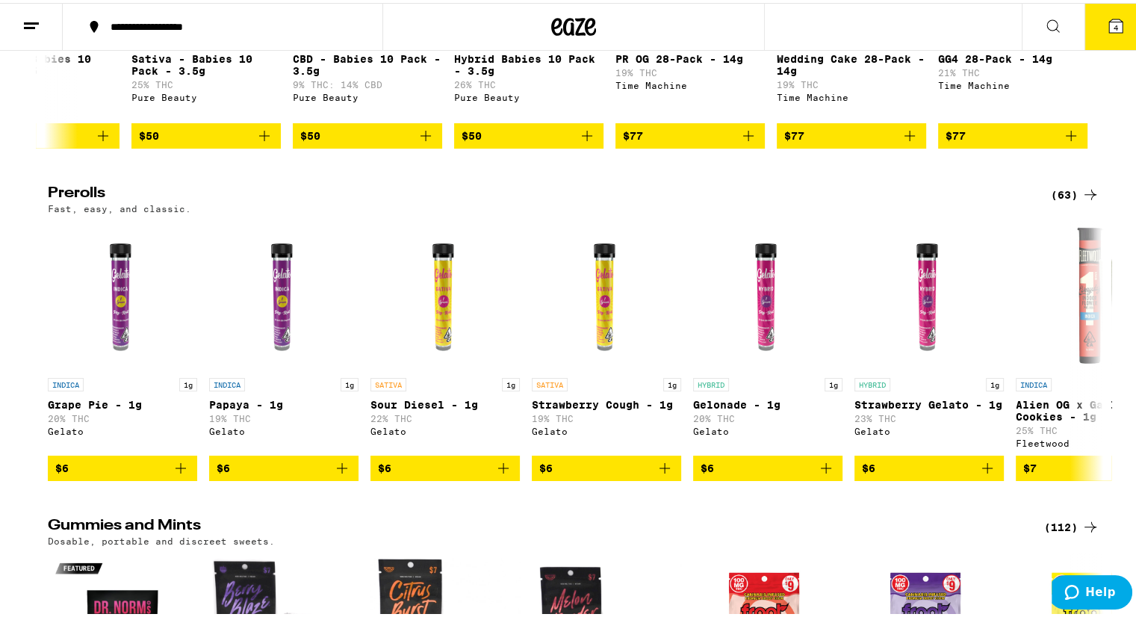
scroll to position [4000, 0]
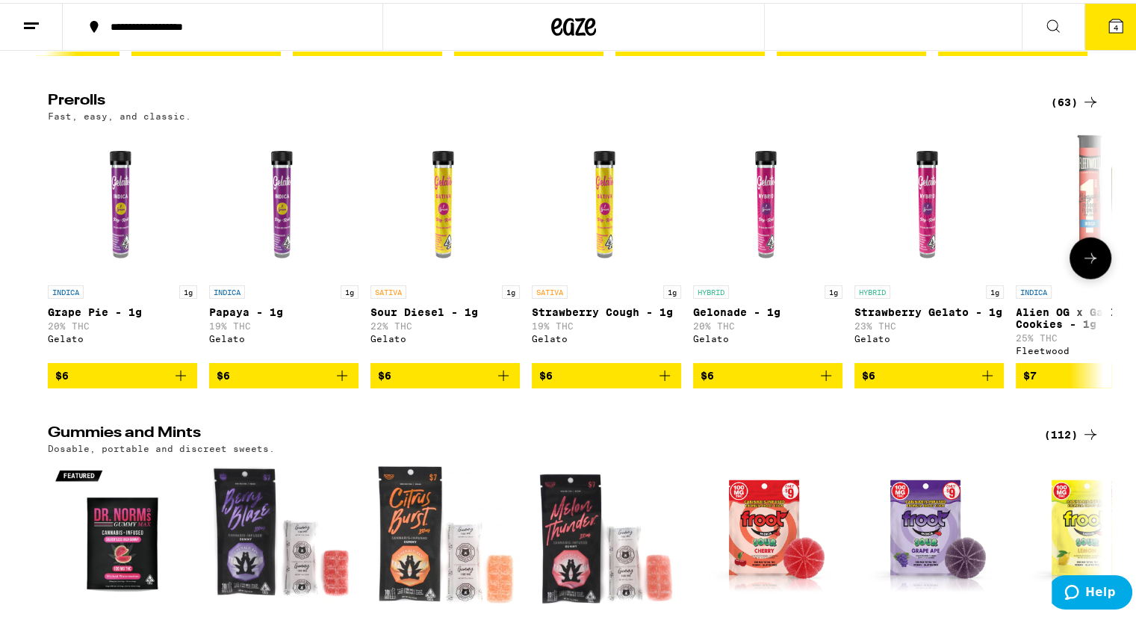
click at [1084, 264] on icon at bounding box center [1091, 255] width 18 height 18
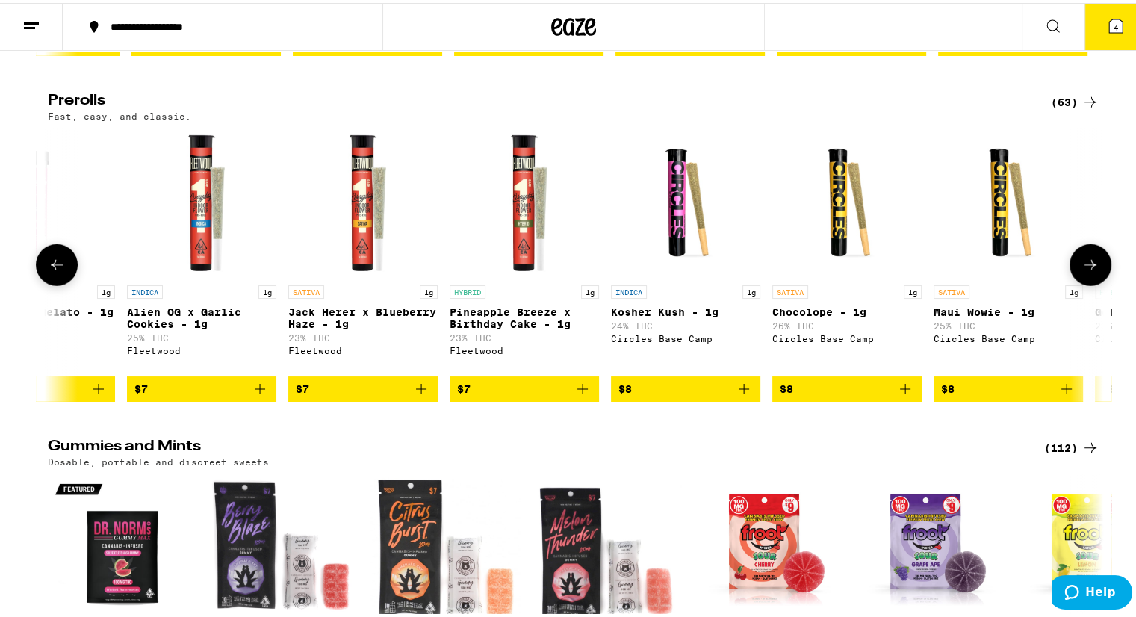
click at [1084, 271] on icon at bounding box center [1091, 262] width 18 height 18
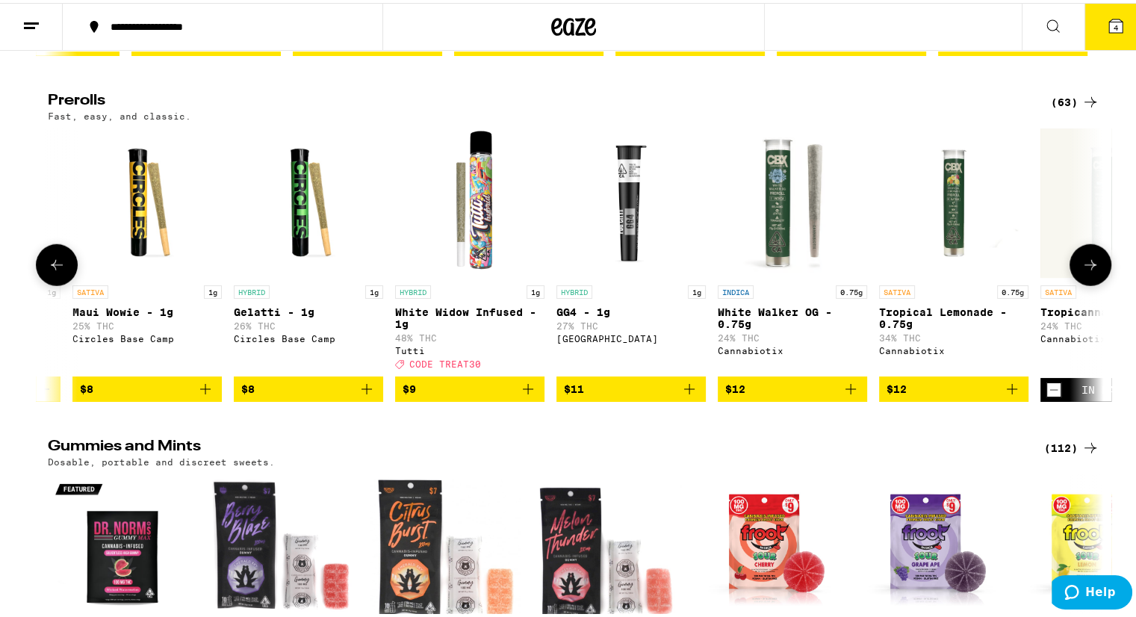
scroll to position [0, 1778]
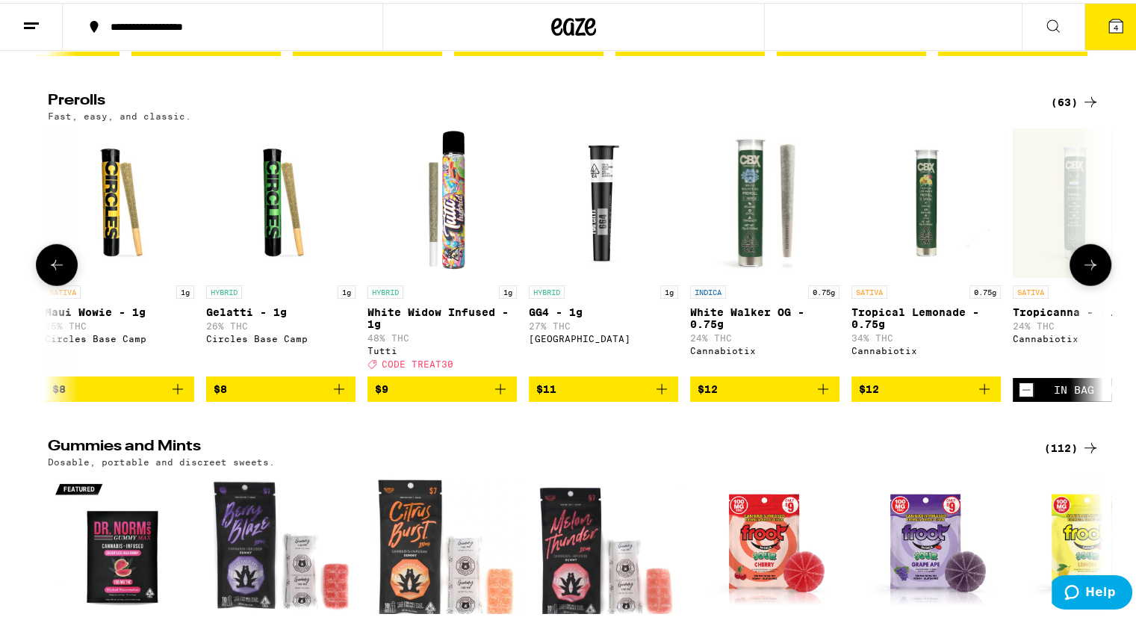
click at [1084, 271] on icon at bounding box center [1091, 262] width 18 height 18
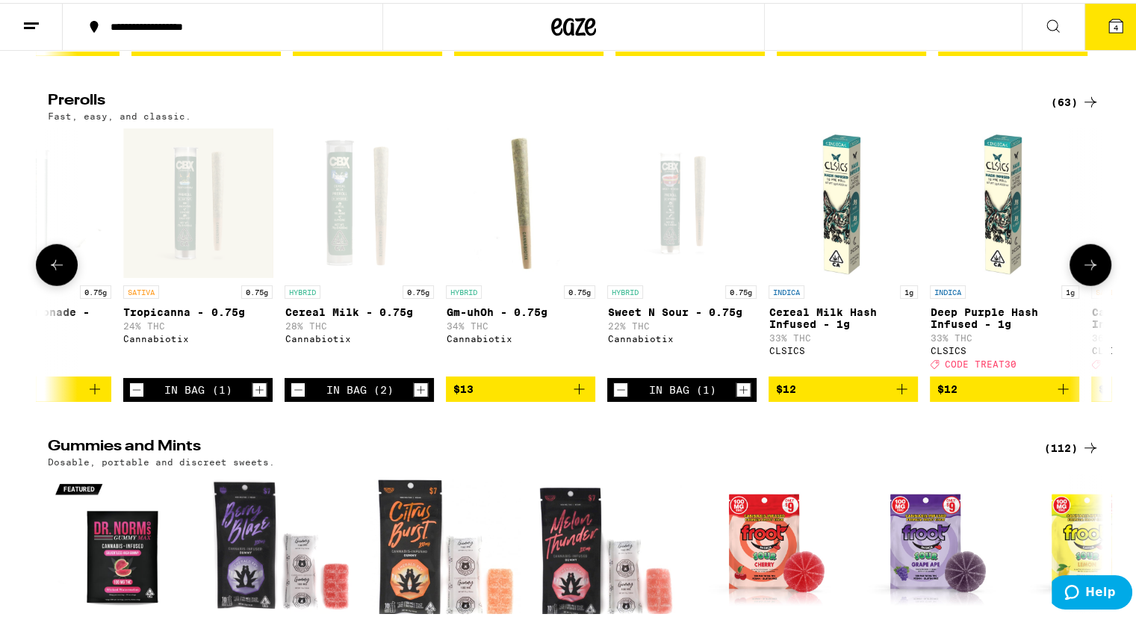
click at [1084, 271] on icon at bounding box center [1091, 262] width 18 height 18
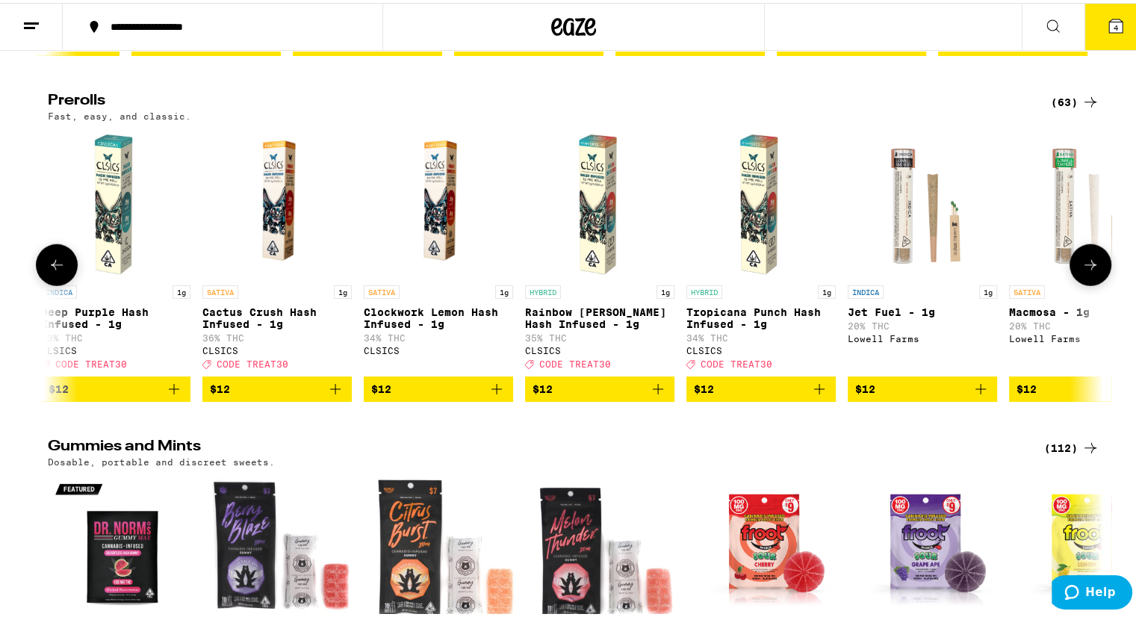
click at [1084, 271] on icon at bounding box center [1091, 262] width 18 height 18
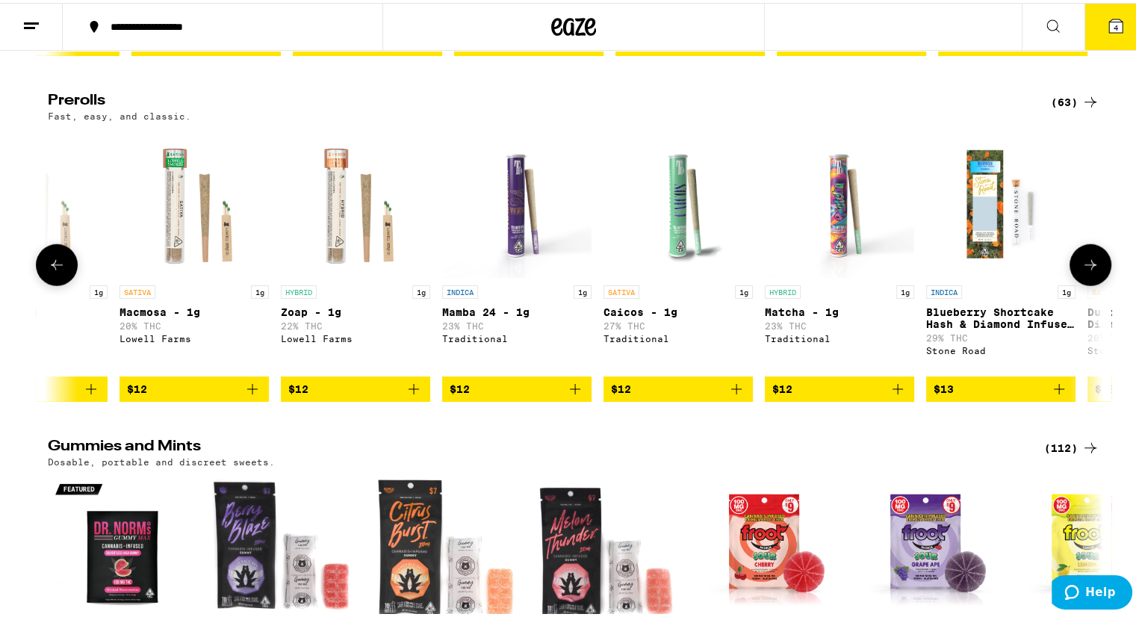
click at [1084, 271] on icon at bounding box center [1091, 262] width 18 height 18
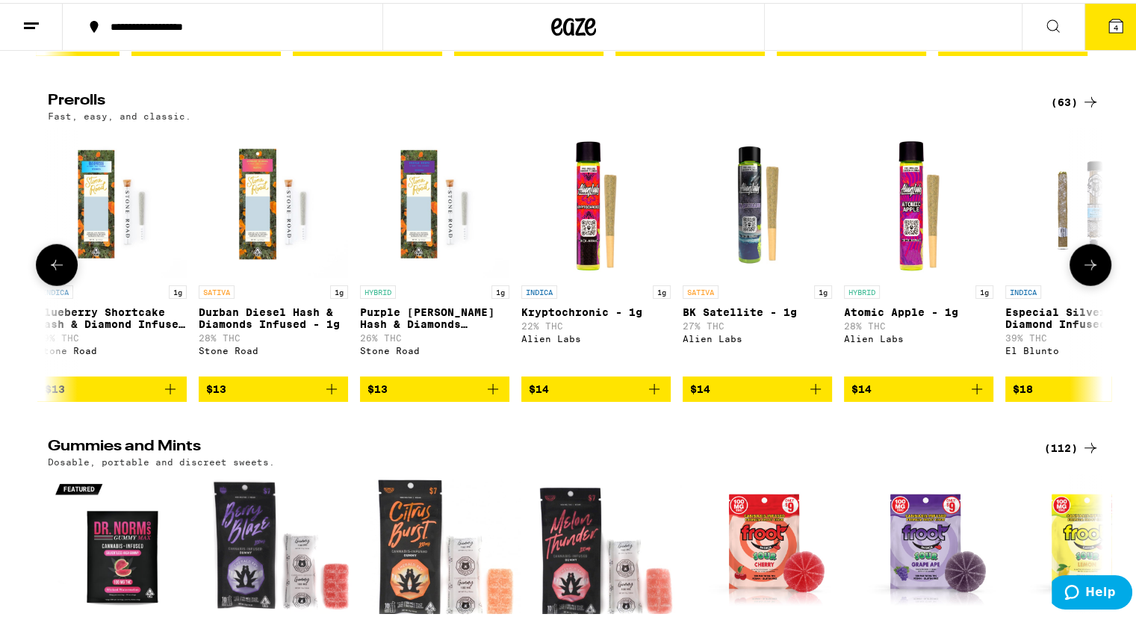
click at [1084, 271] on icon at bounding box center [1091, 262] width 18 height 18
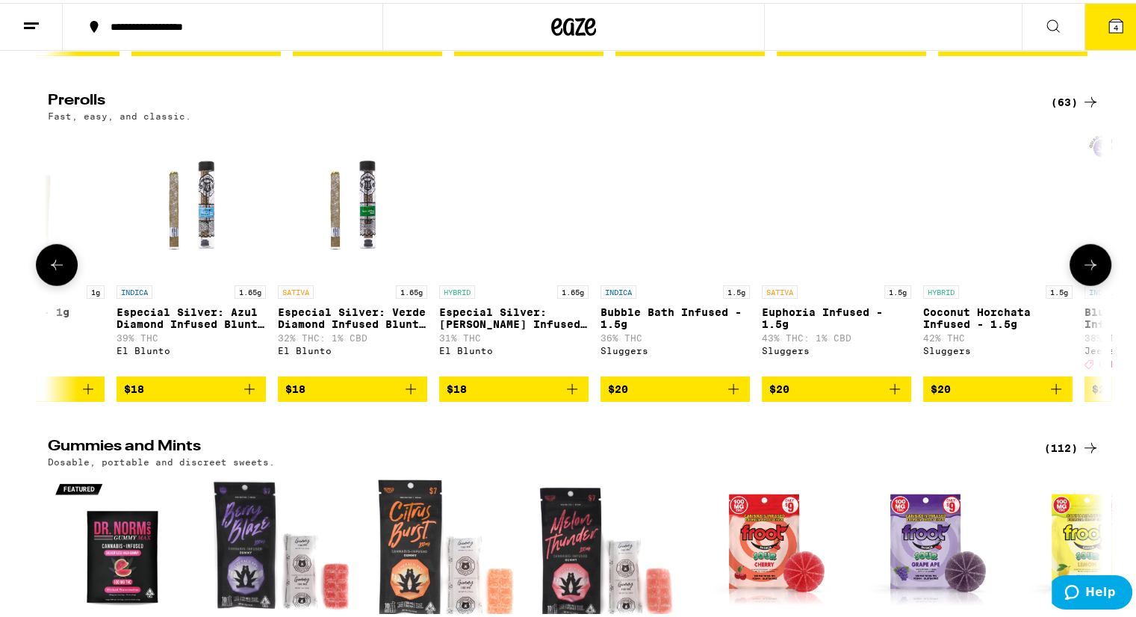
click at [1084, 271] on icon at bounding box center [1091, 262] width 18 height 18
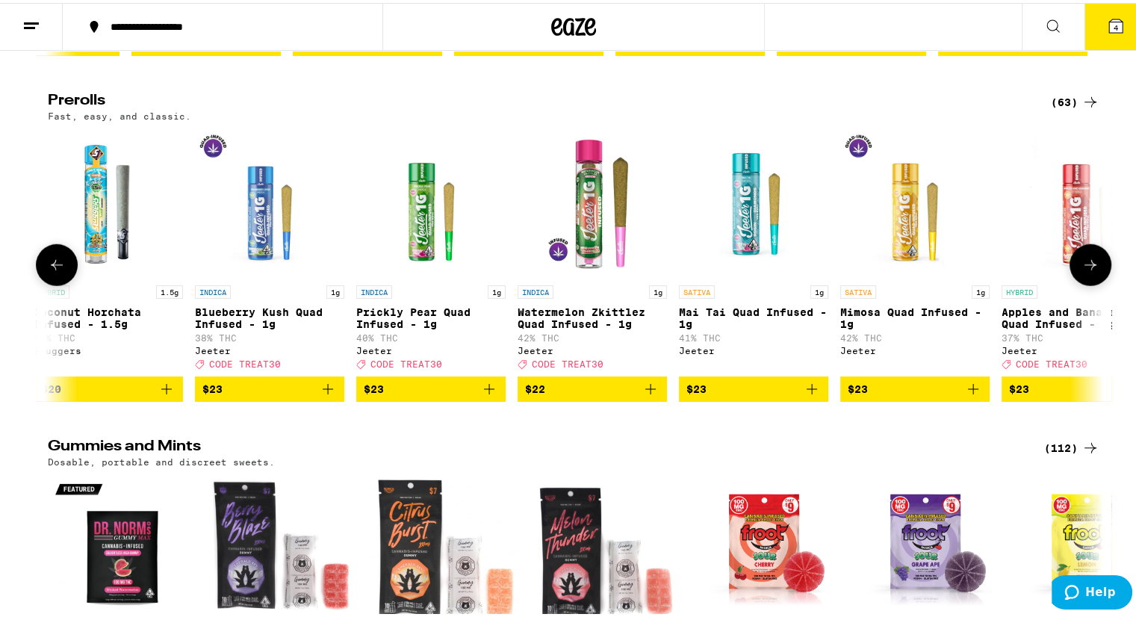
click at [1084, 271] on icon at bounding box center [1091, 262] width 18 height 18
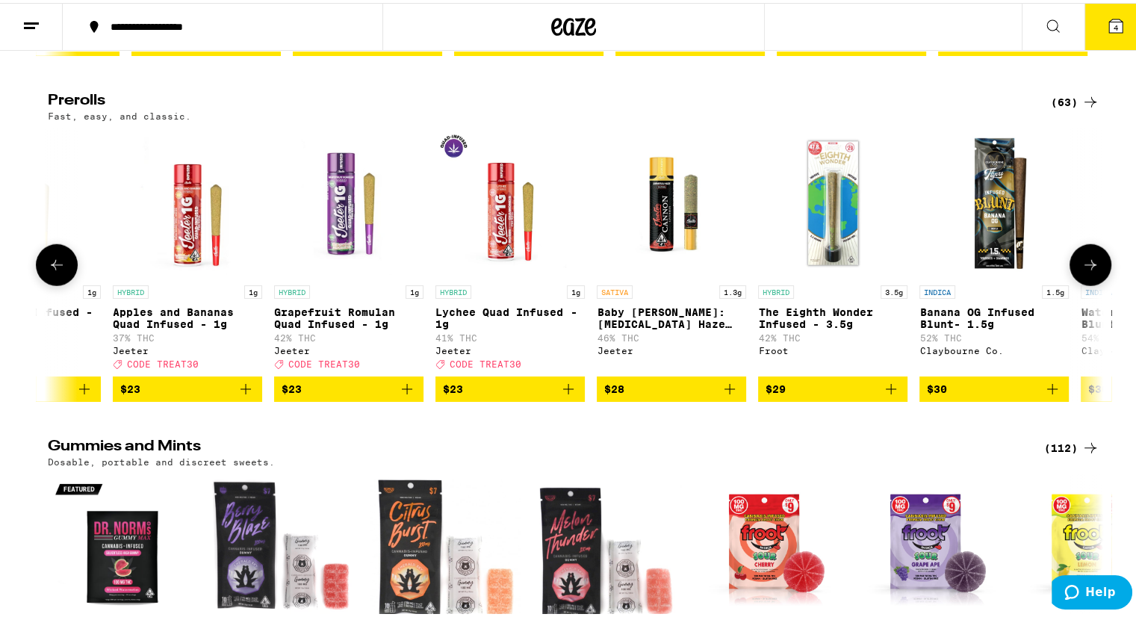
click at [1084, 271] on icon at bounding box center [1091, 262] width 18 height 18
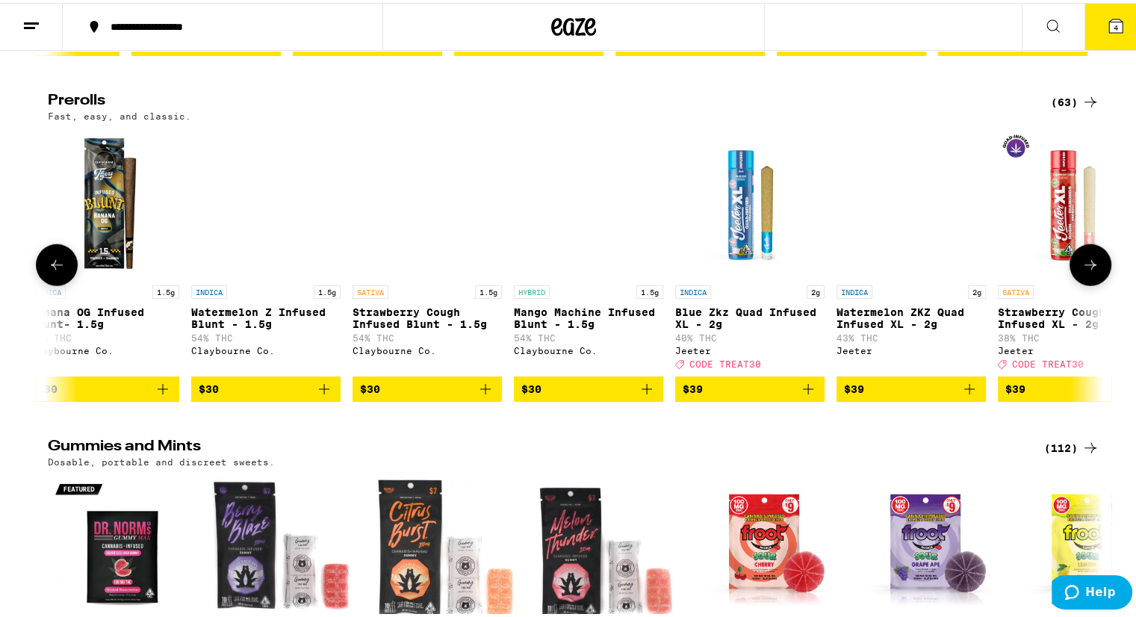
click at [1084, 271] on icon at bounding box center [1091, 262] width 18 height 18
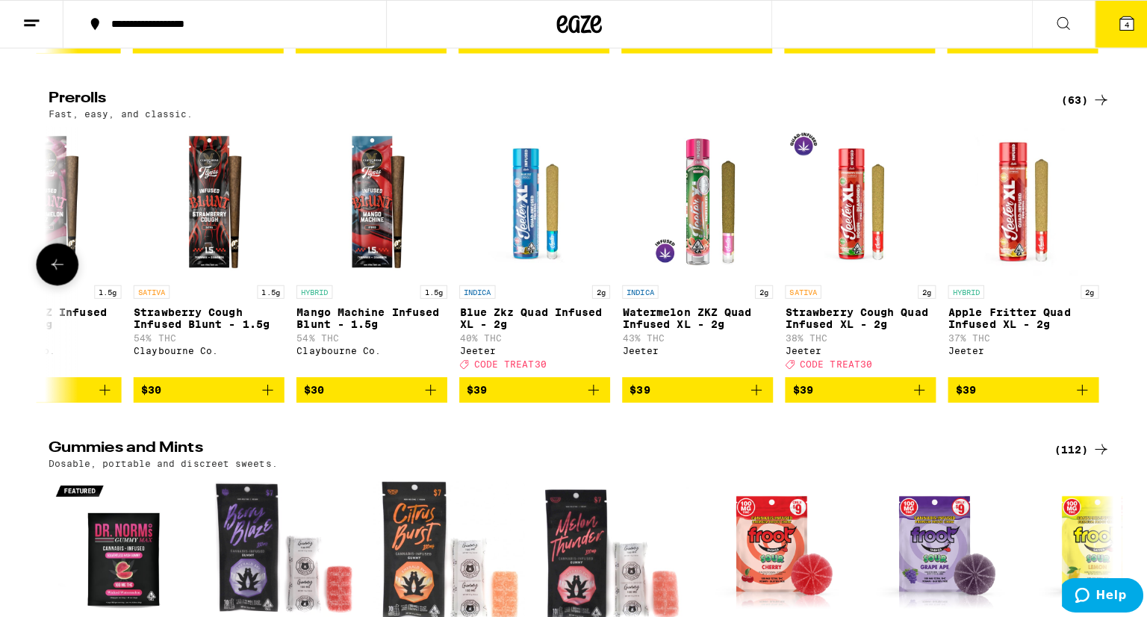
scroll to position [0, 9113]
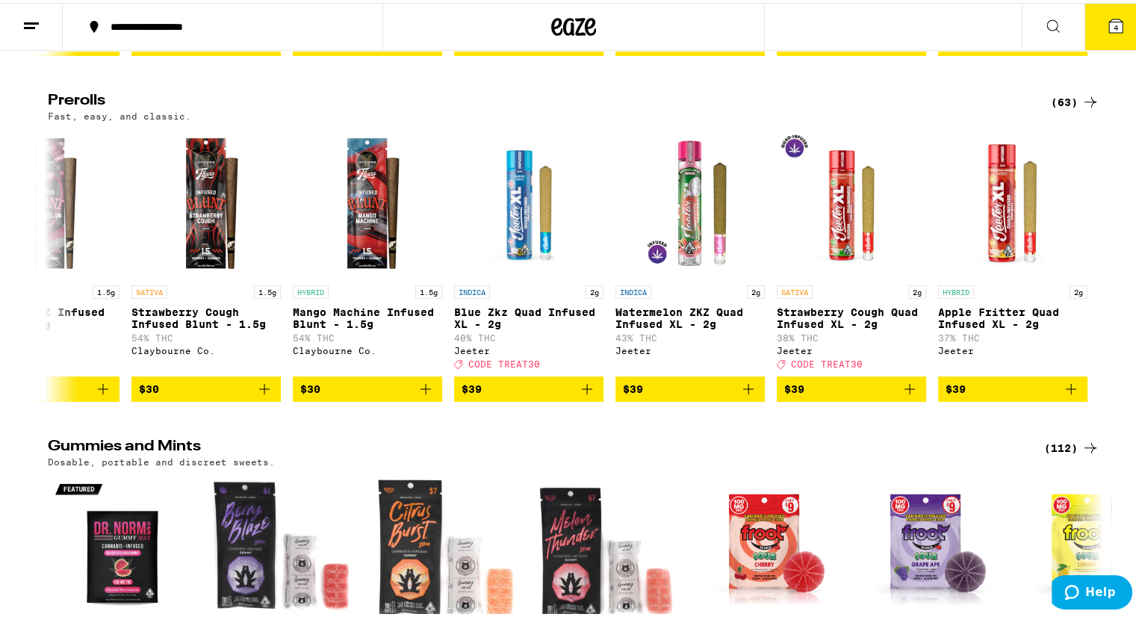
click at [1114, 22] on span "4" at bounding box center [1116, 24] width 4 height 9
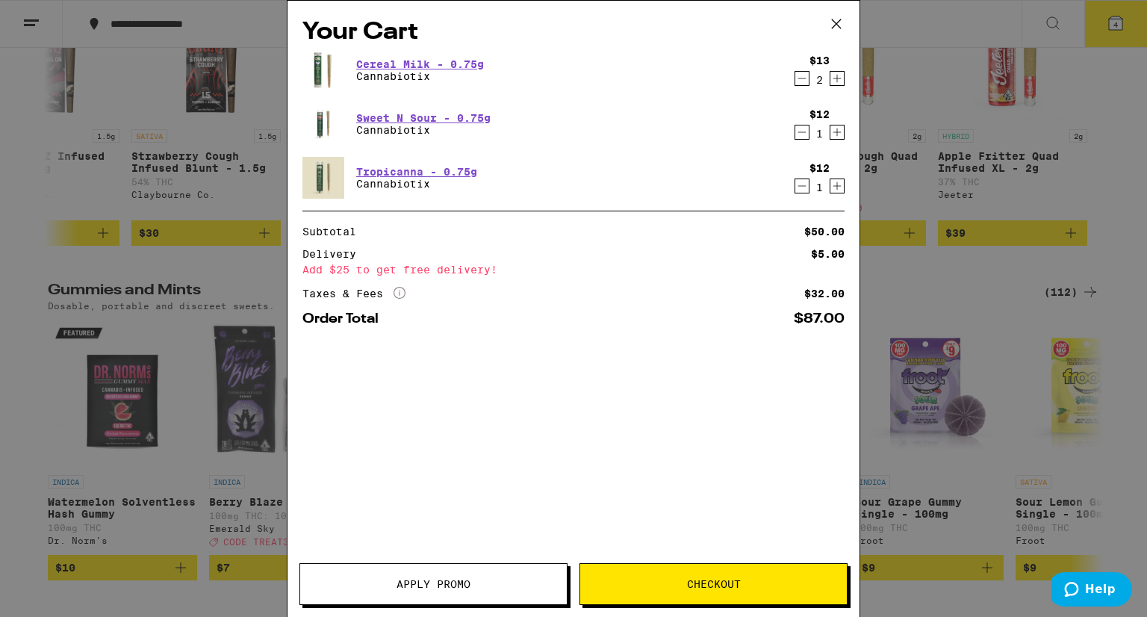
scroll to position [3847, 0]
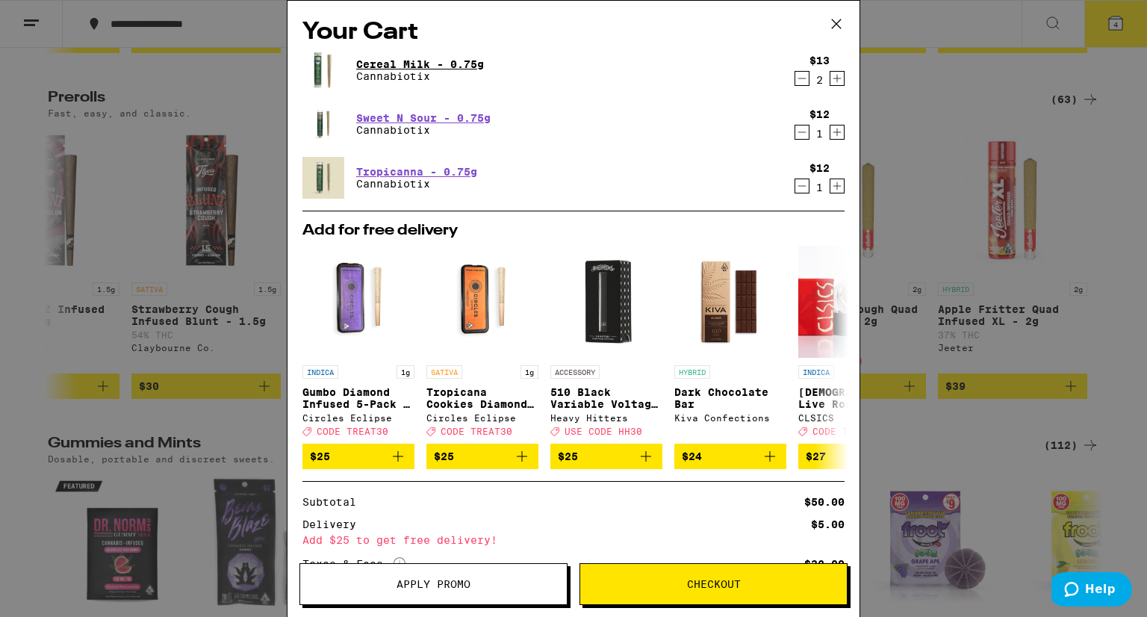
click at [465, 62] on link "Cereal Milk - 0.75g" at bounding box center [420, 64] width 128 height 12
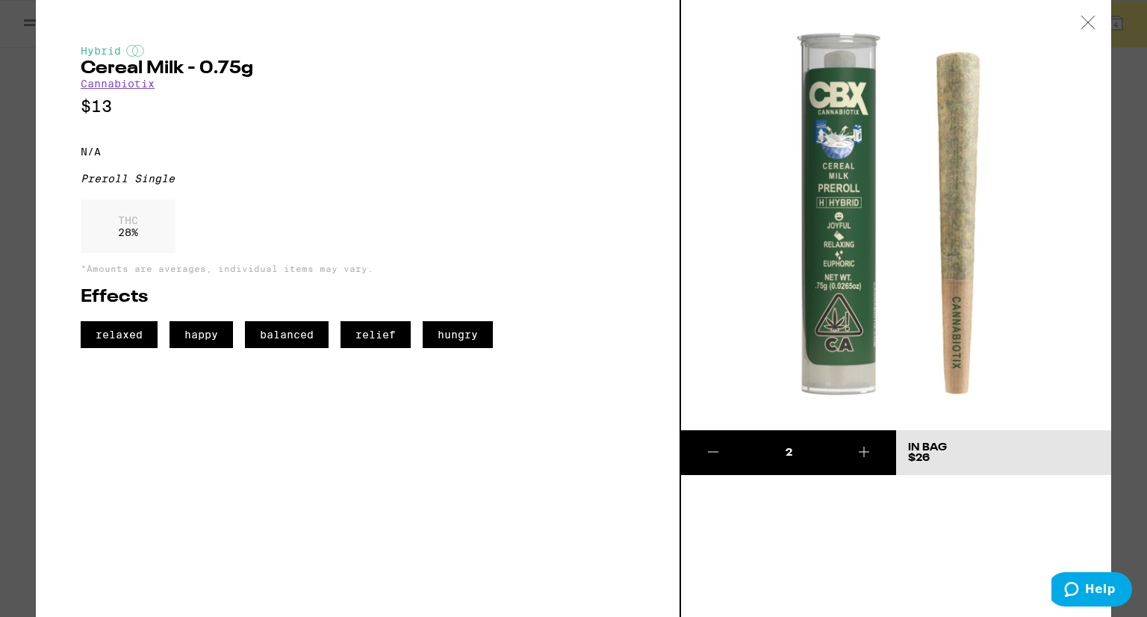
click at [1085, 22] on icon at bounding box center [1088, 22] width 15 height 13
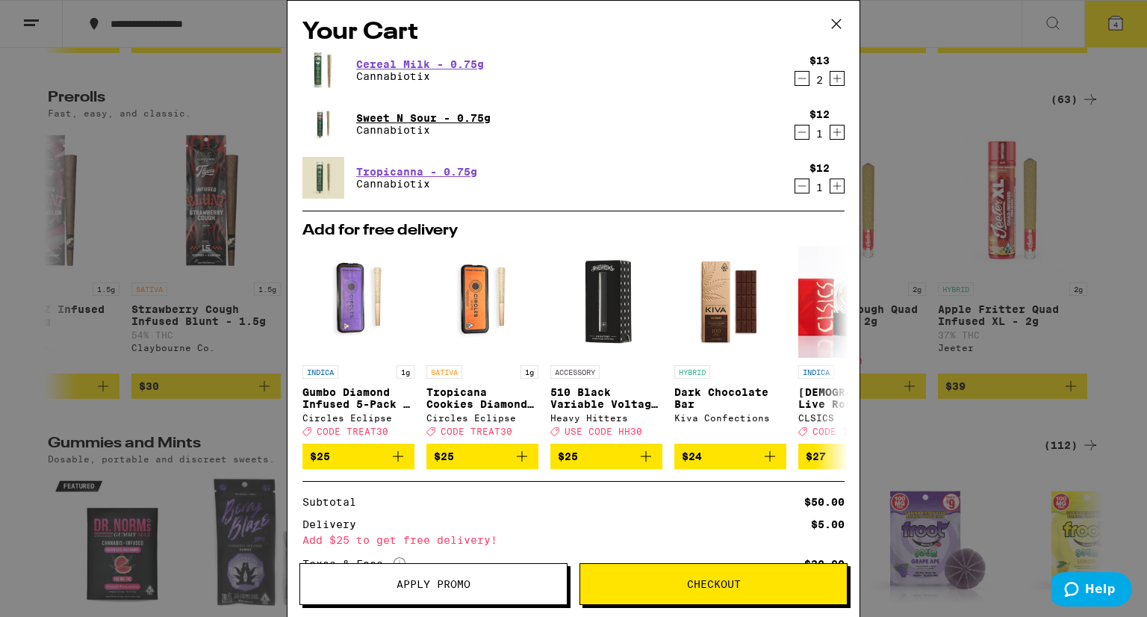
click at [481, 122] on link "Sweet N Sour - 0.75g" at bounding box center [423, 118] width 134 height 12
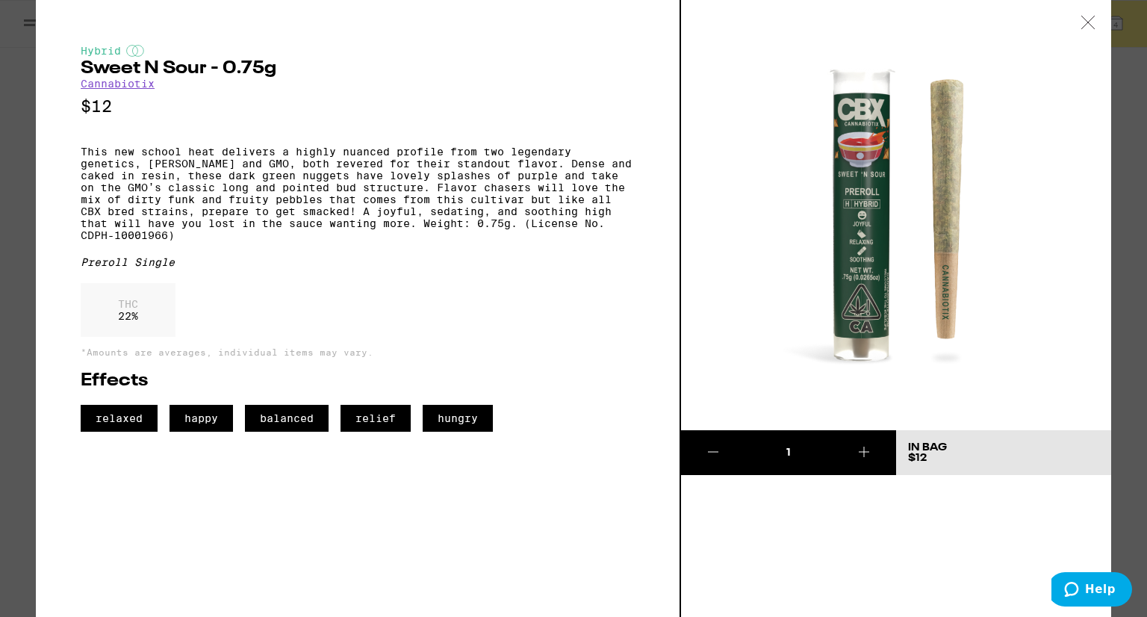
click at [1087, 17] on icon at bounding box center [1088, 22] width 15 height 13
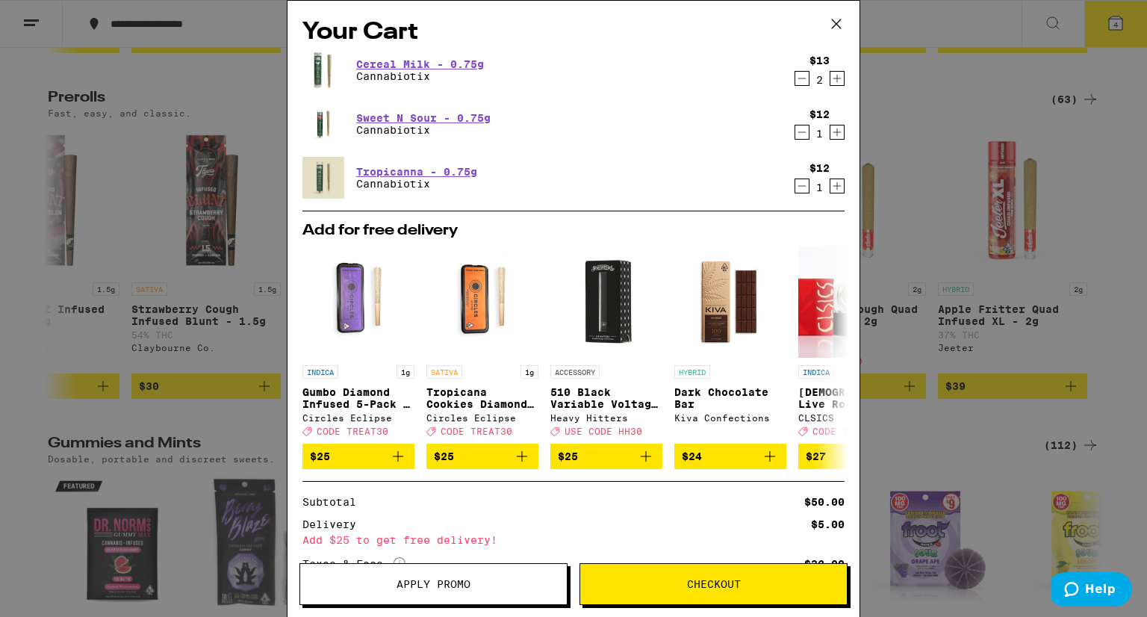
click at [831, 130] on icon "Increment" at bounding box center [837, 132] width 13 height 18
click at [448, 170] on link "Tropicanna - 0.75g" at bounding box center [416, 172] width 121 height 12
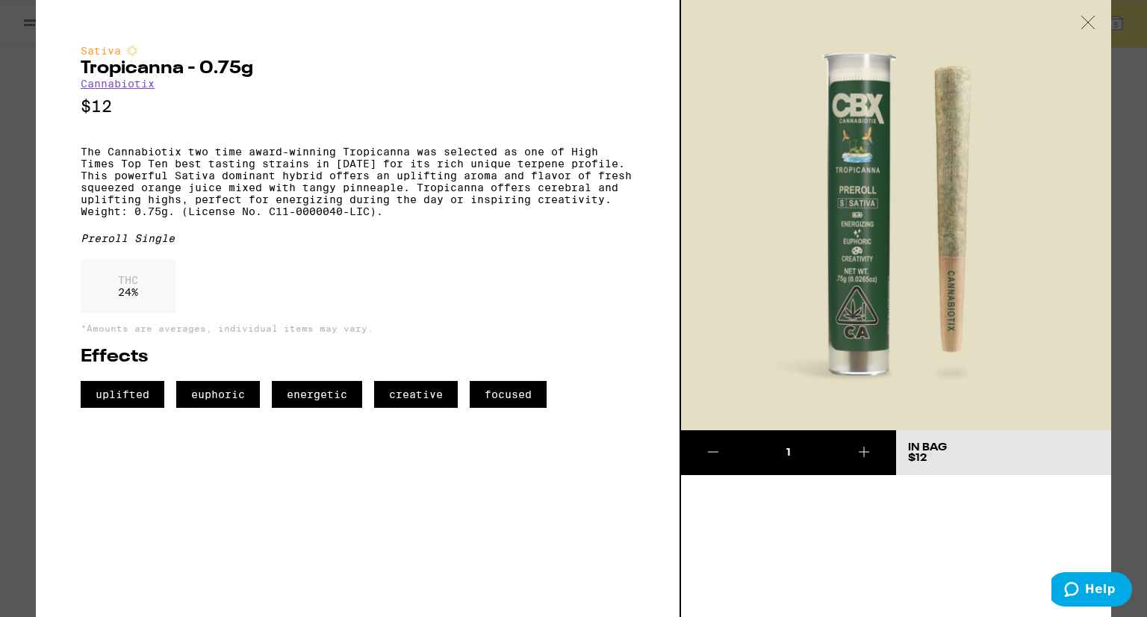
click at [1086, 22] on icon at bounding box center [1088, 22] width 15 height 13
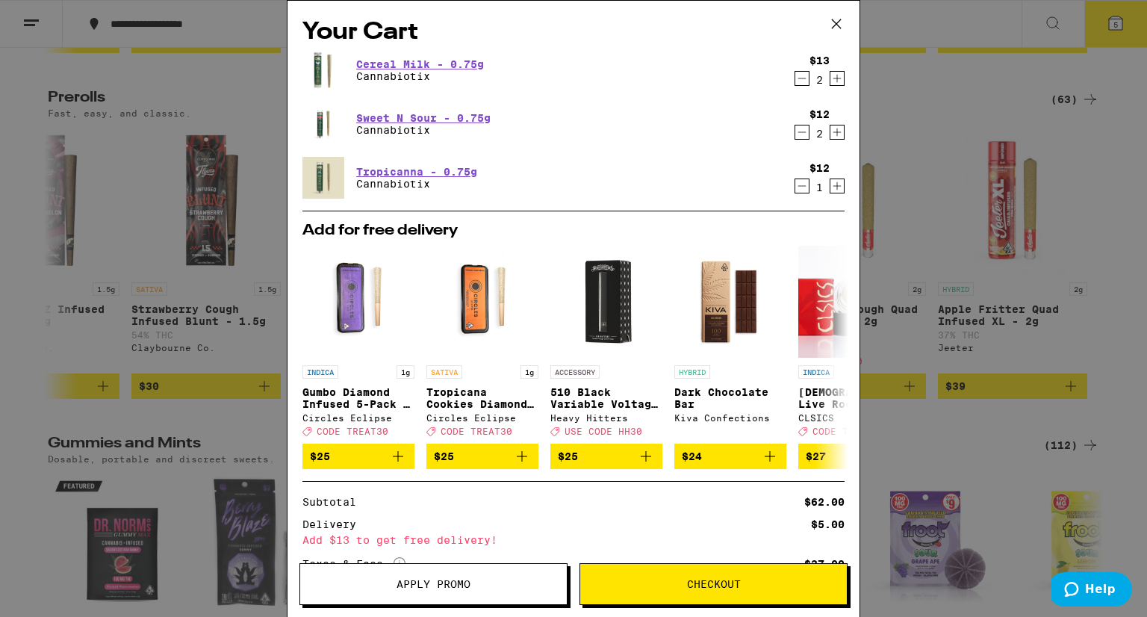
click at [831, 183] on icon "Increment" at bounding box center [837, 186] width 13 height 18
click at [831, 81] on icon "Increment" at bounding box center [837, 78] width 13 height 18
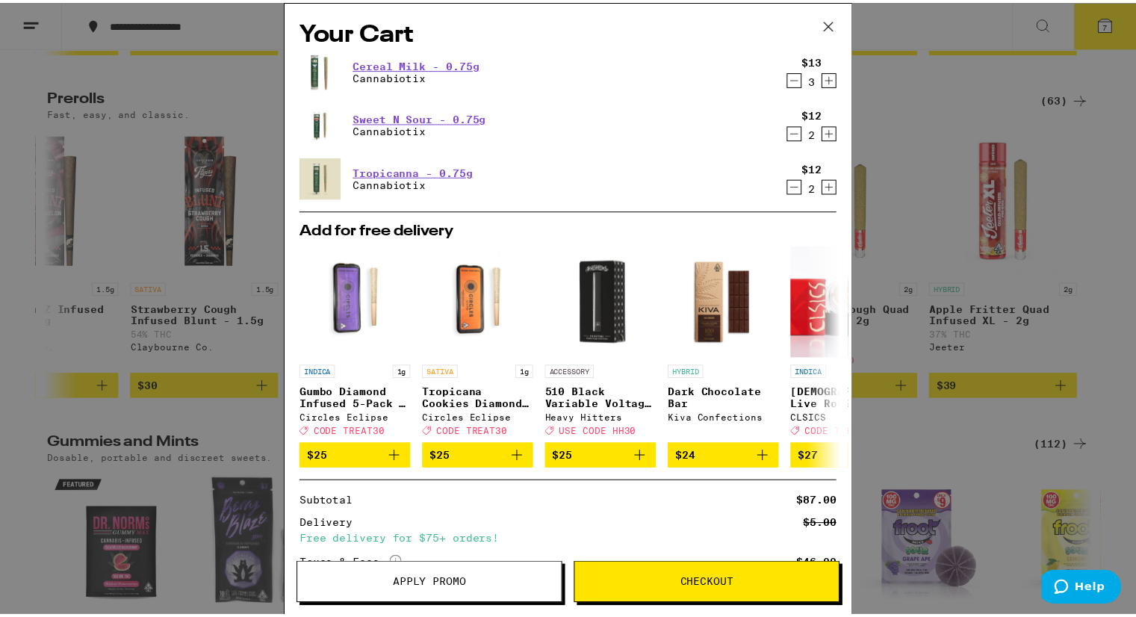
scroll to position [124, 0]
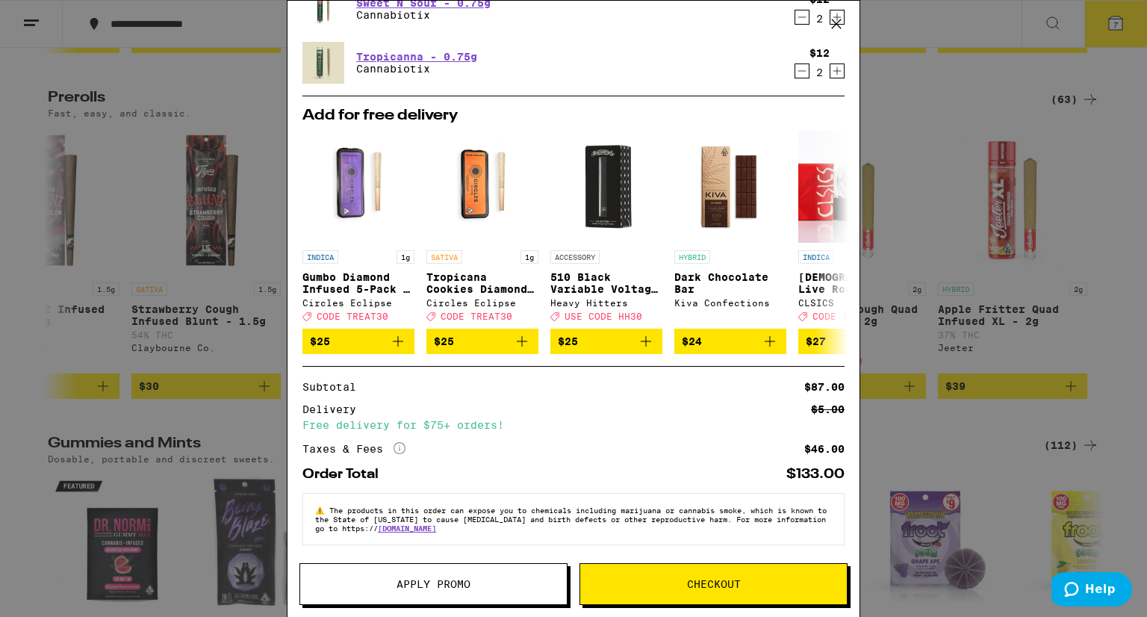
click at [487, 592] on button "Apply Promo" at bounding box center [434, 584] width 268 height 42
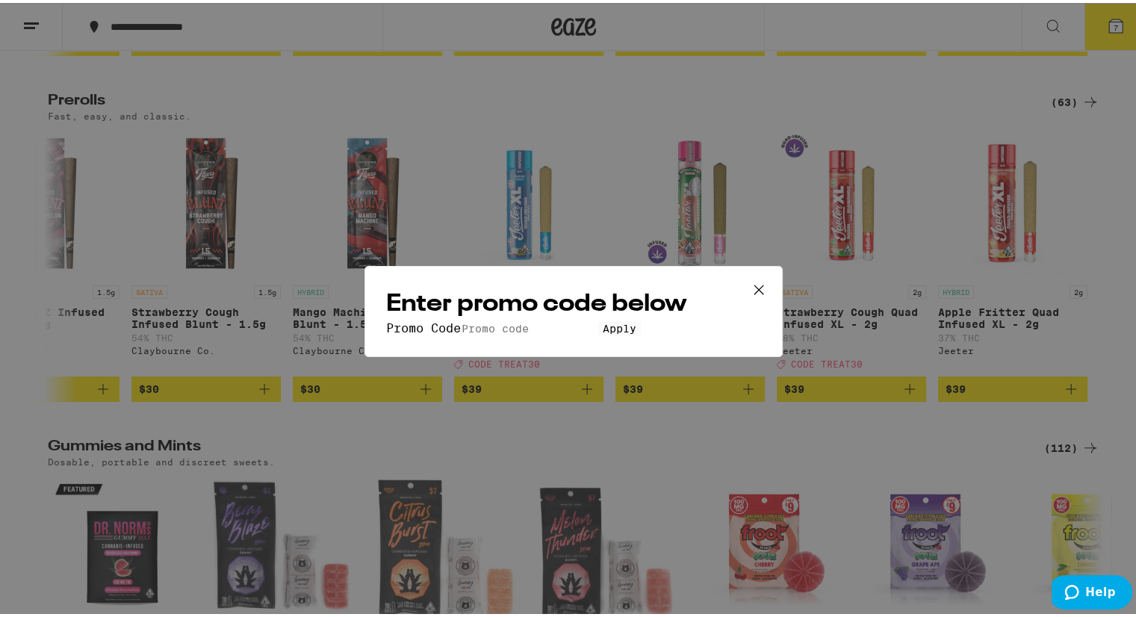
click at [474, 282] on div "Enter promo code below Promo Code Apply" at bounding box center [574, 308] width 418 height 91
click at [471, 319] on input "Promo Code" at bounding box center [529, 325] width 137 height 13
type input "treat30"
click at [598, 319] on button "Apply" at bounding box center [619, 325] width 43 height 13
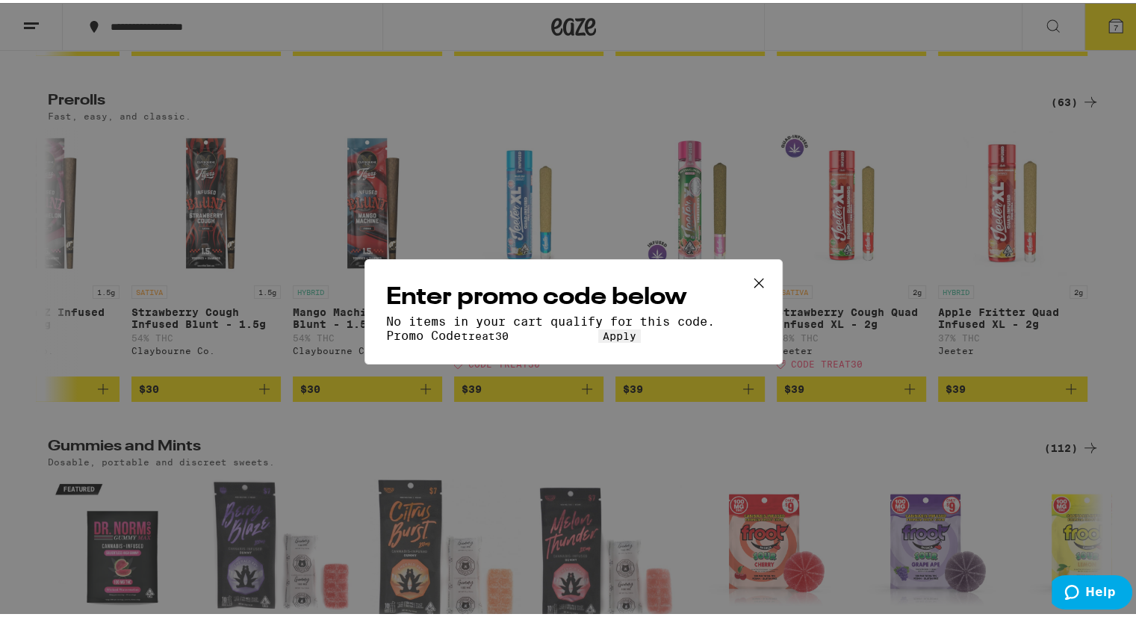
click at [750, 269] on icon at bounding box center [759, 280] width 22 height 22
